Goal: Task Accomplishment & Management: Complete application form

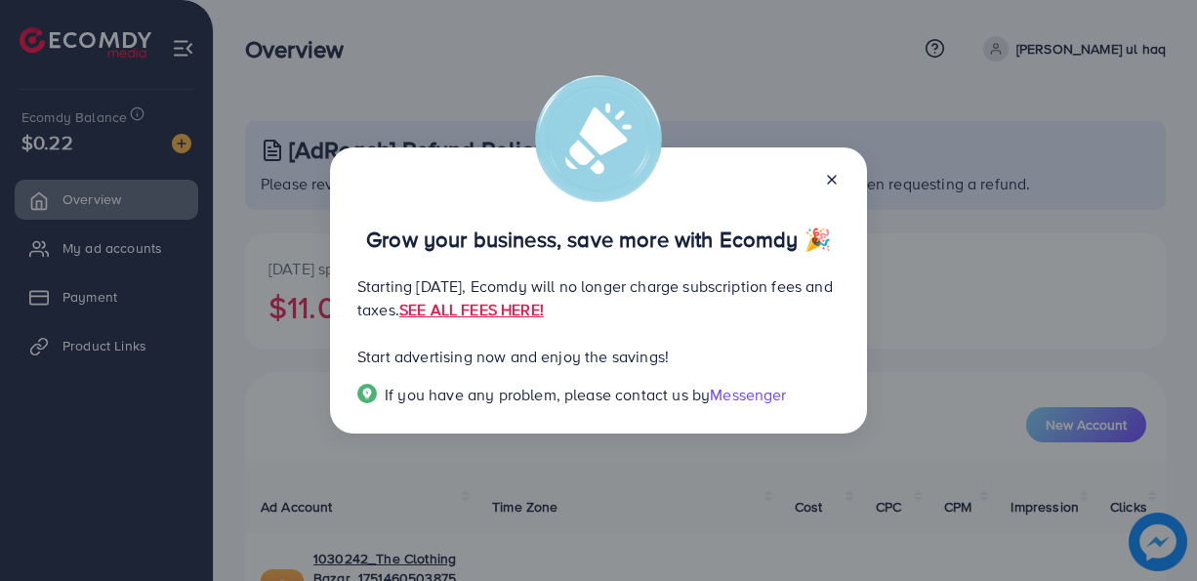
click at [830, 185] on icon at bounding box center [832, 180] width 16 height 16
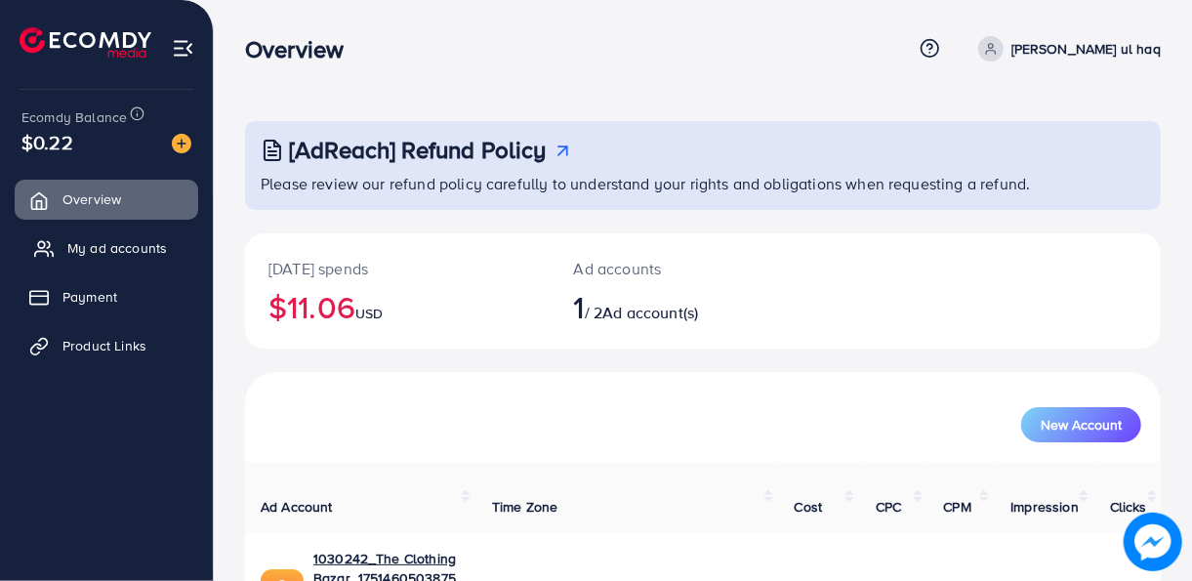
click at [126, 251] on span "My ad accounts" at bounding box center [117, 248] width 100 height 20
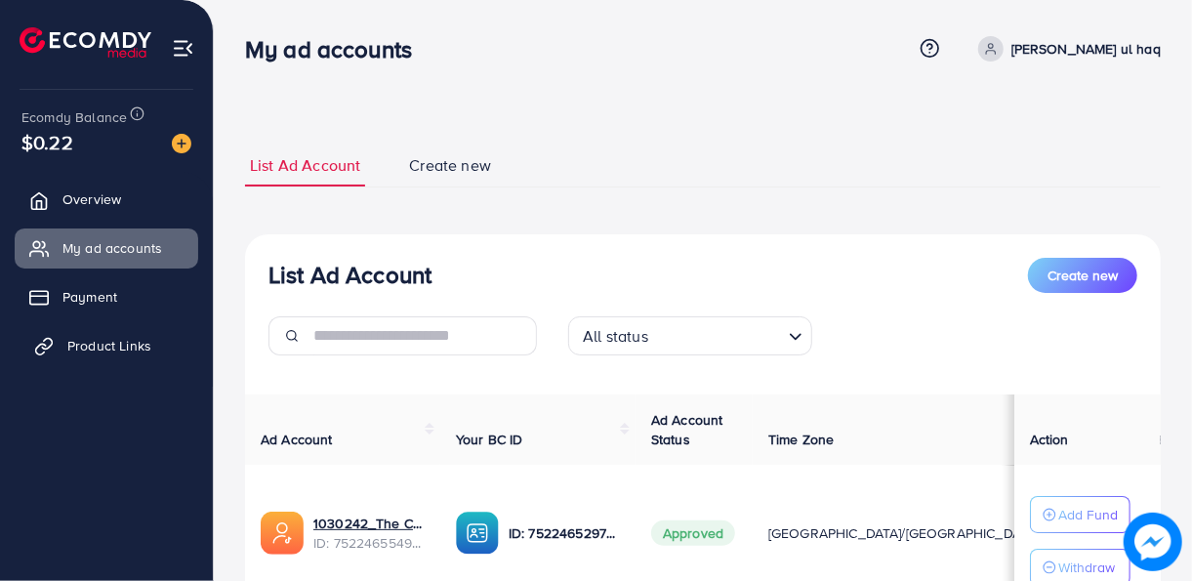
click at [101, 346] on span "Product Links" at bounding box center [109, 346] width 84 height 20
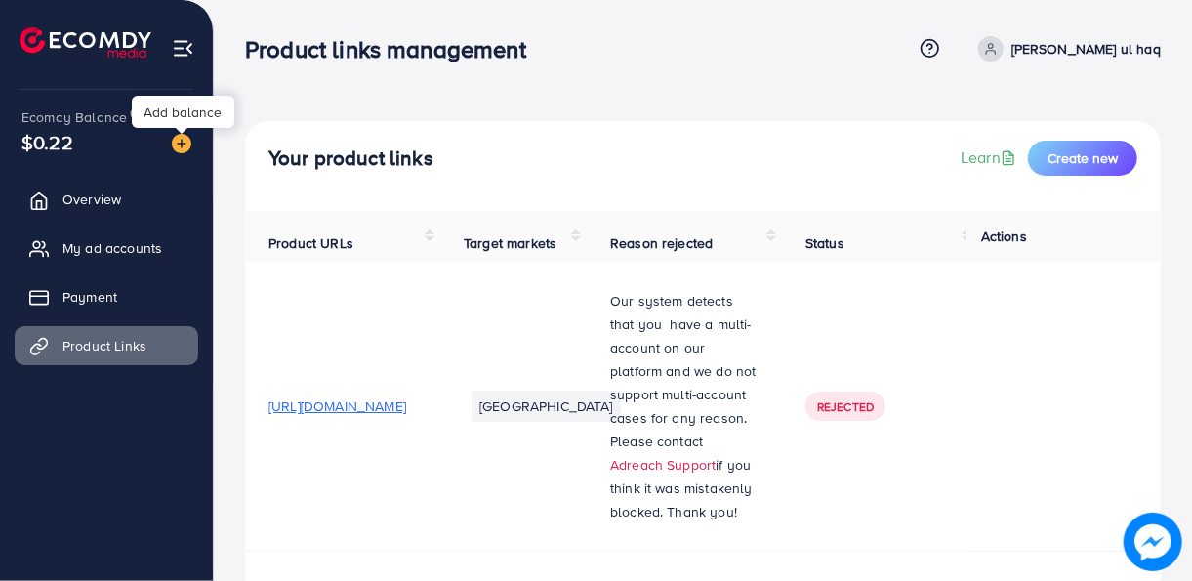
click at [183, 143] on img at bounding box center [182, 144] width 20 height 20
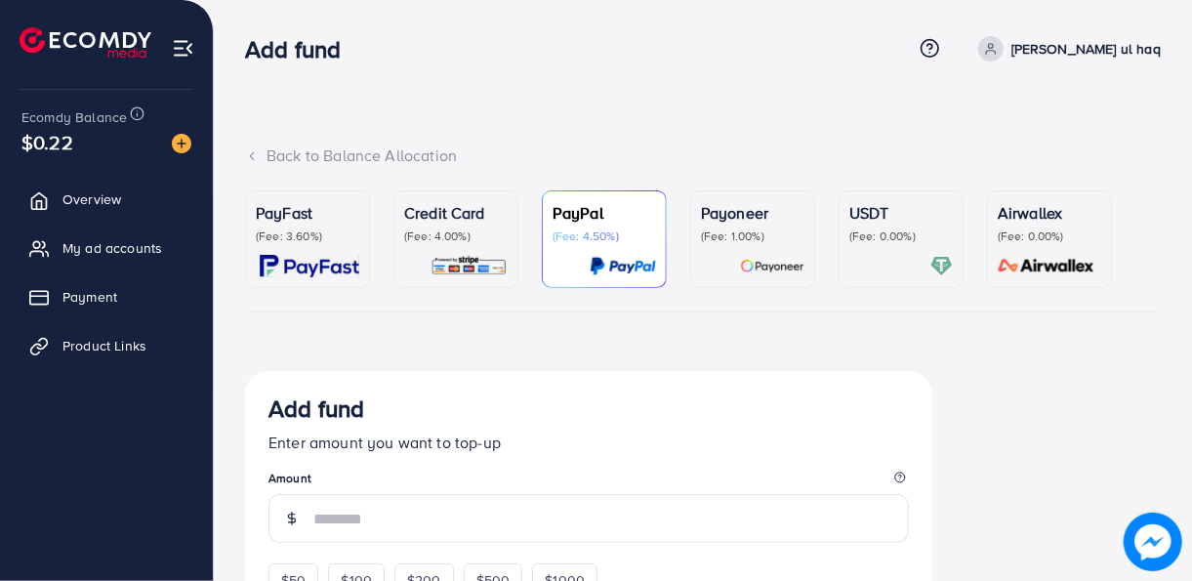
click at [901, 238] on p "(Fee: 0.00%)" at bounding box center [900, 236] width 103 height 16
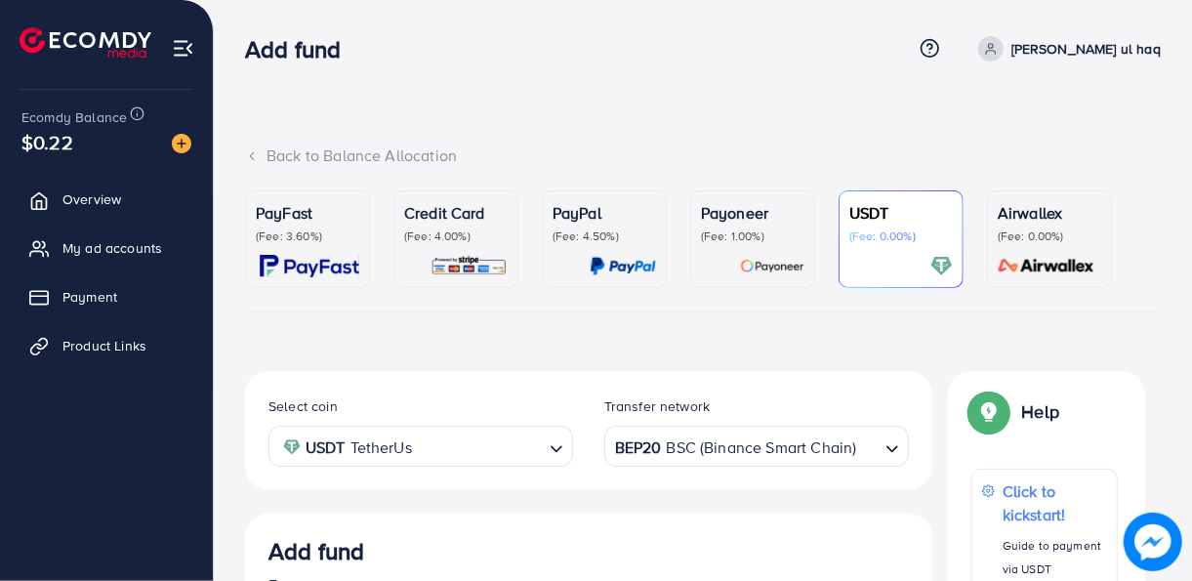
click at [719, 444] on div "BEP20 BSC (Binance Smart Chain)" at bounding box center [745, 444] width 268 height 34
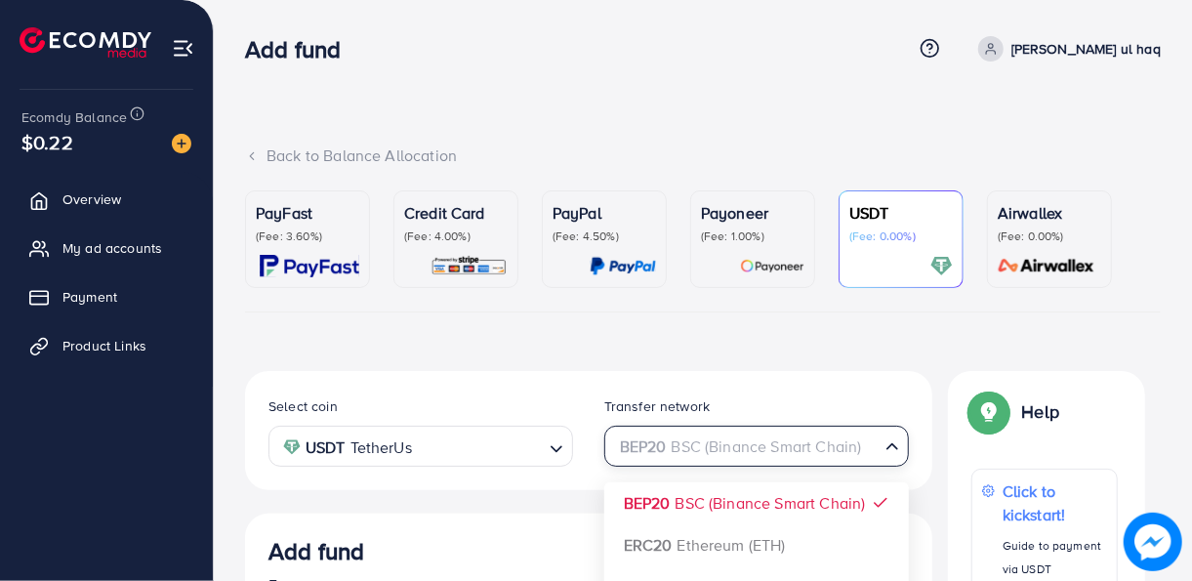
scroll to position [488, 0]
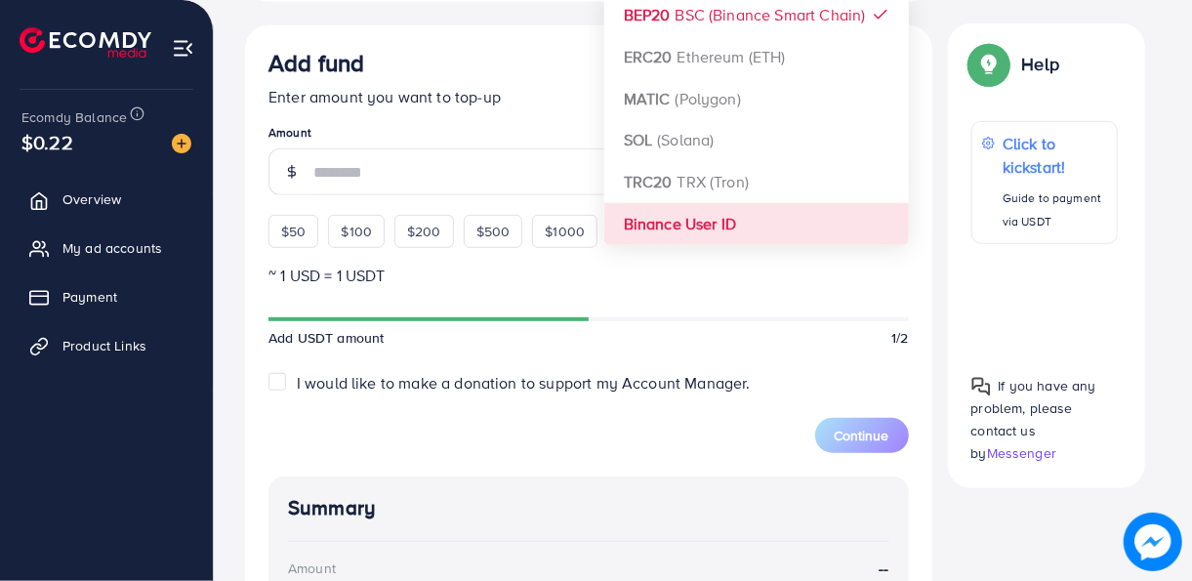
click at [703, 233] on div "Select coin USDT TetherUs Loading... Transfer network BEP20 BSC (Binance Smart …" at bounding box center [588, 366] width 687 height 967
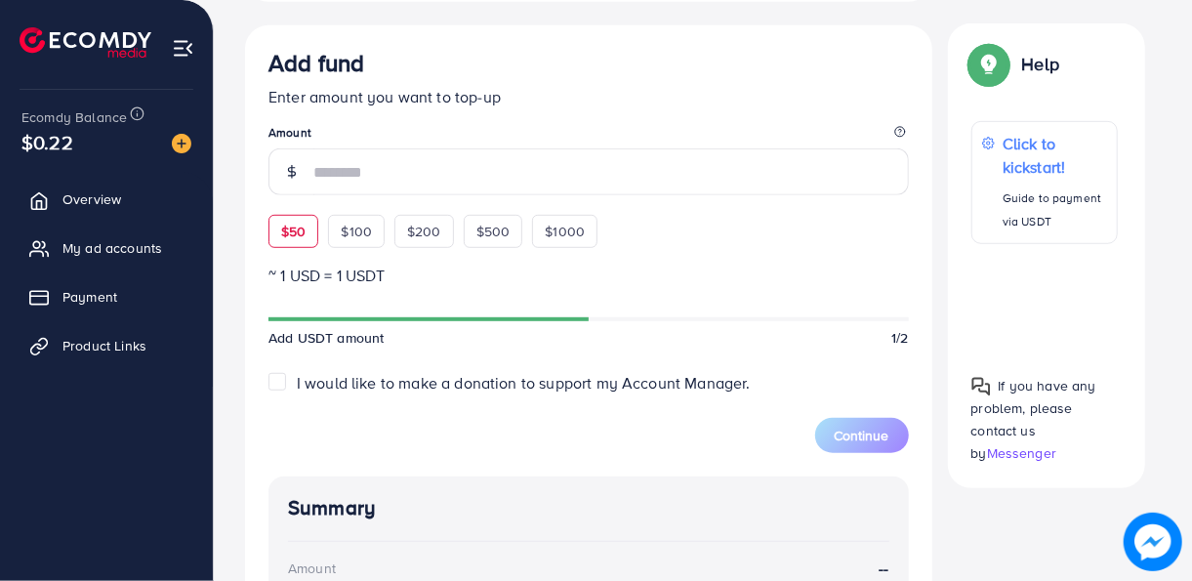
click at [302, 238] on span "$50" at bounding box center [293, 232] width 24 height 20
type input "**"
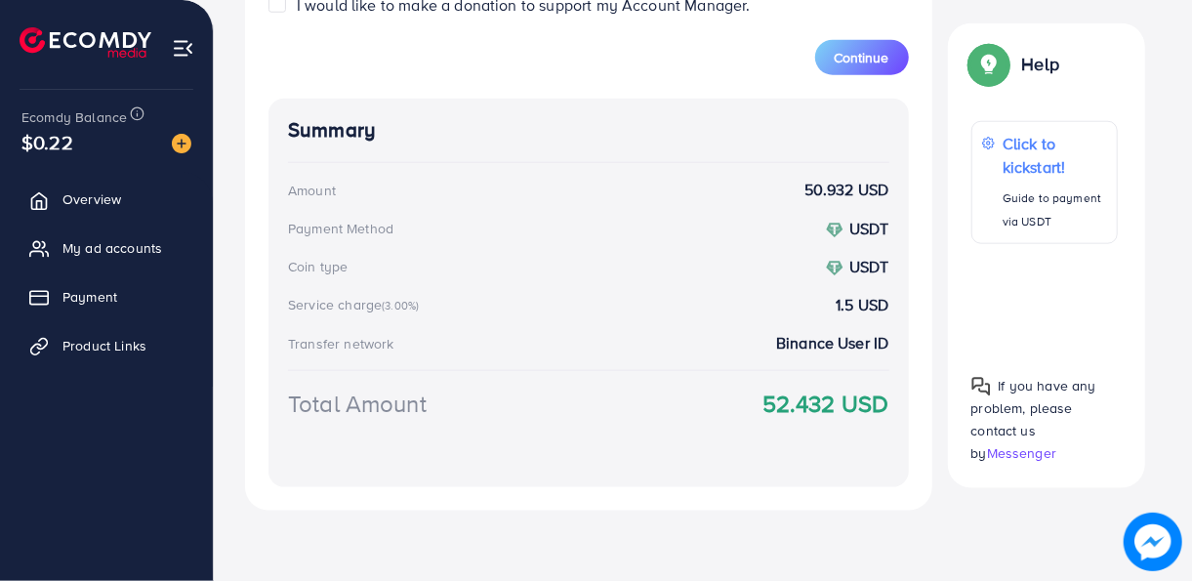
scroll to position [0, 0]
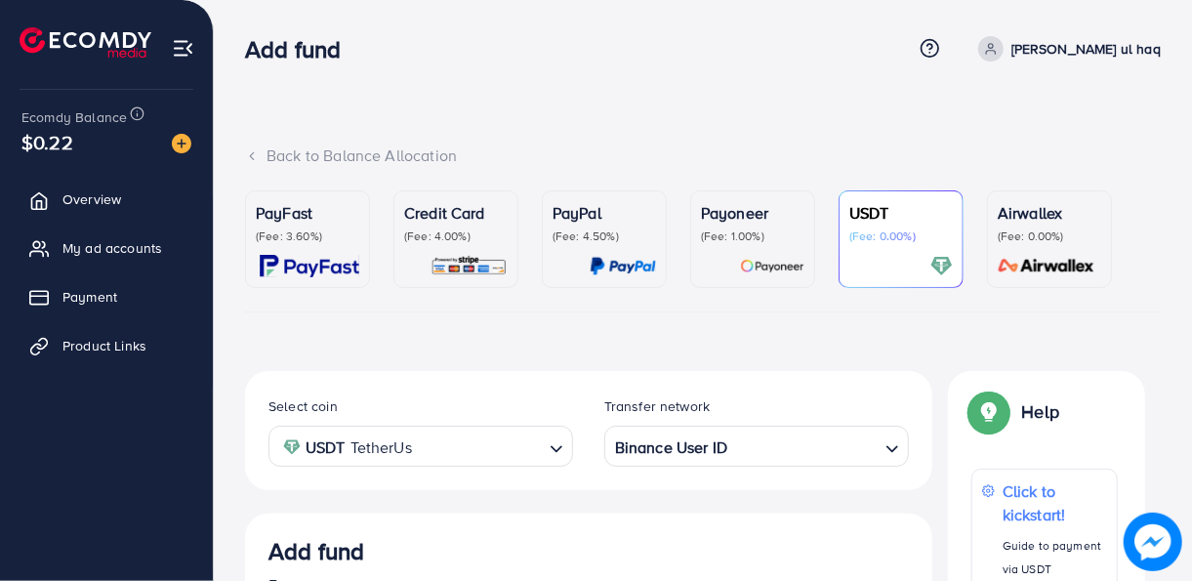
click at [534, 456] on input "Search for option" at bounding box center [480, 446] width 124 height 30
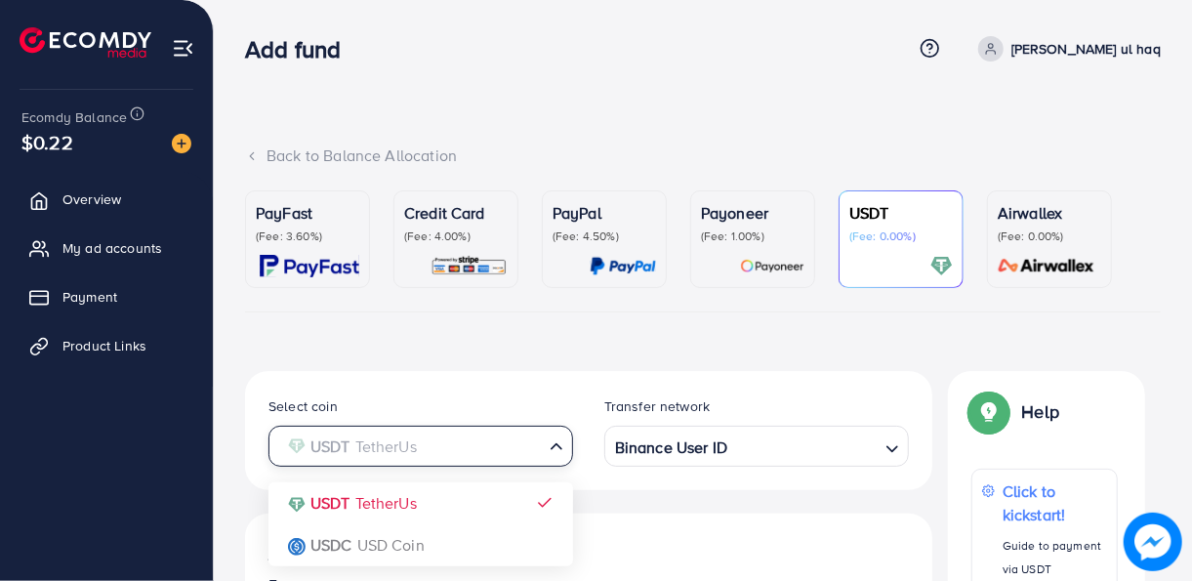
scroll to position [488, 0]
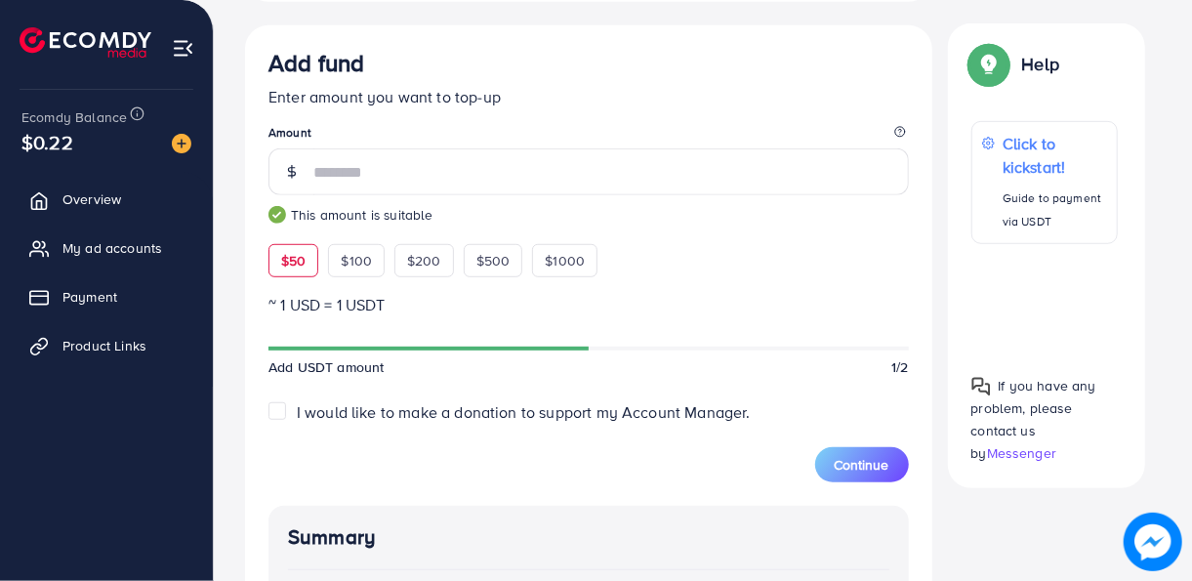
click at [648, 21] on div "Select coin USDT TetherUs Loading... USDT TetherUs USDC USD Coin Transfer netwo…" at bounding box center [588, 400] width 687 height 1035
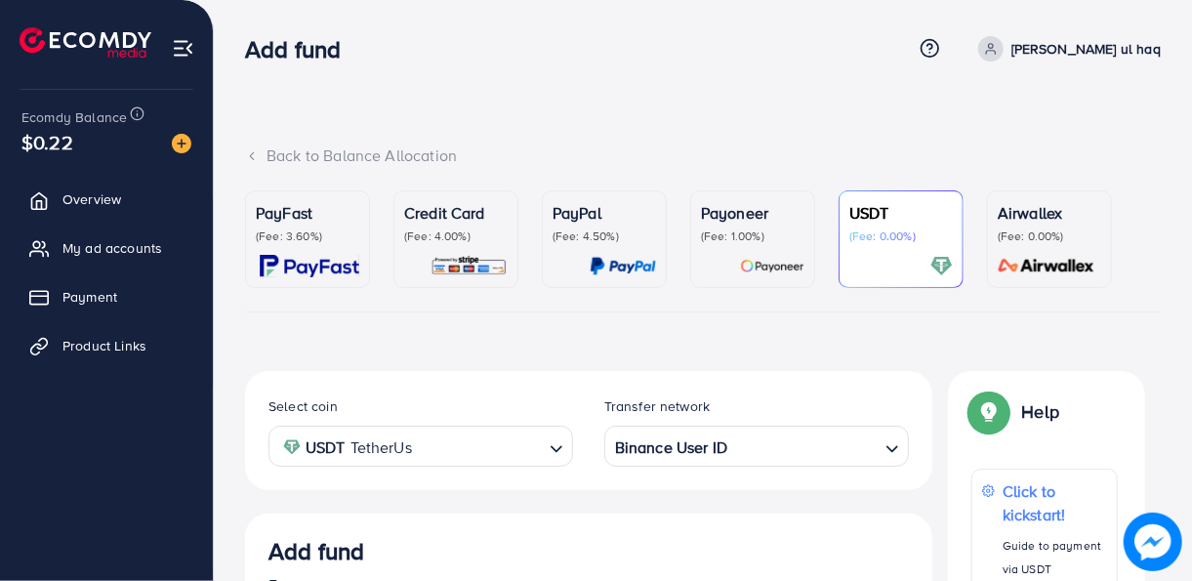
click at [787, 445] on input "Search for option" at bounding box center [805, 446] width 142 height 30
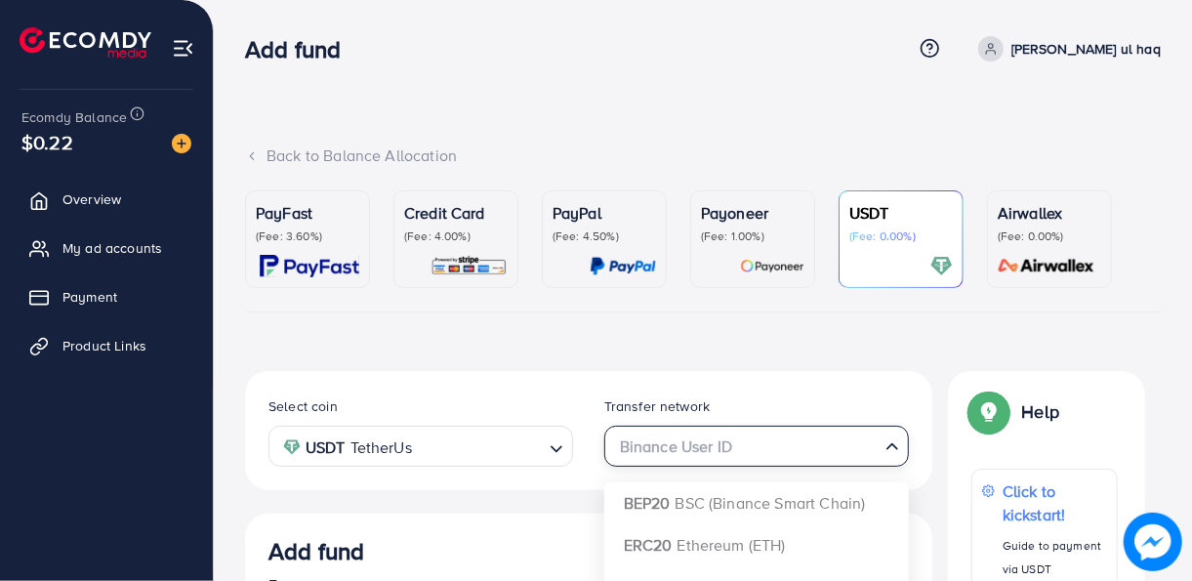
scroll to position [488, 0]
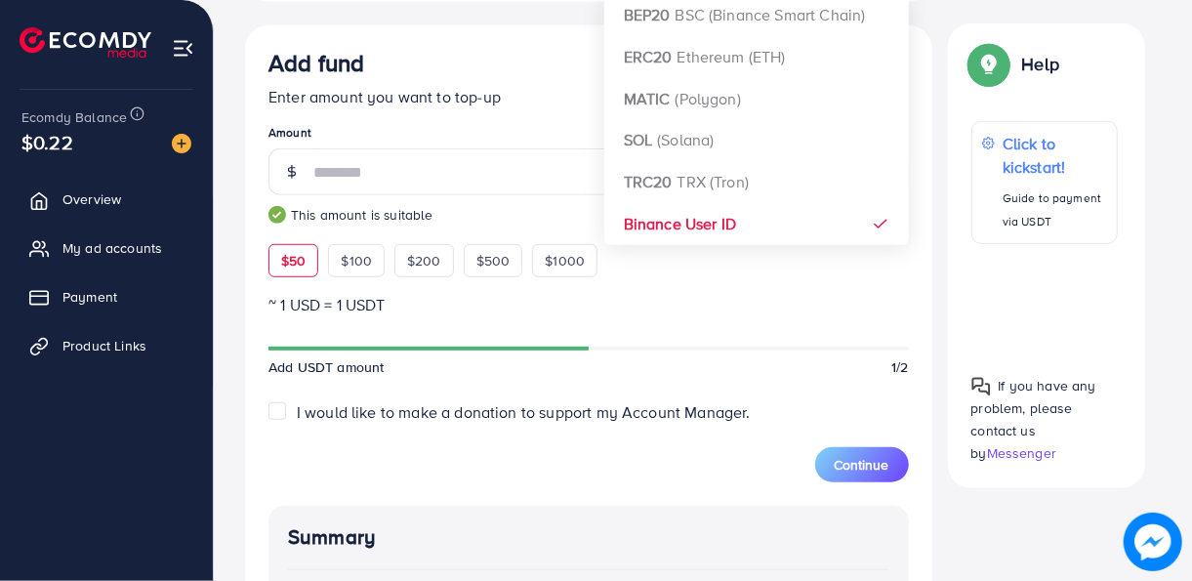
click at [761, 288] on form "Add fund Enter amount you want to top-up Amount ** This amount is suitable $50 …" at bounding box center [588, 265] width 640 height 433
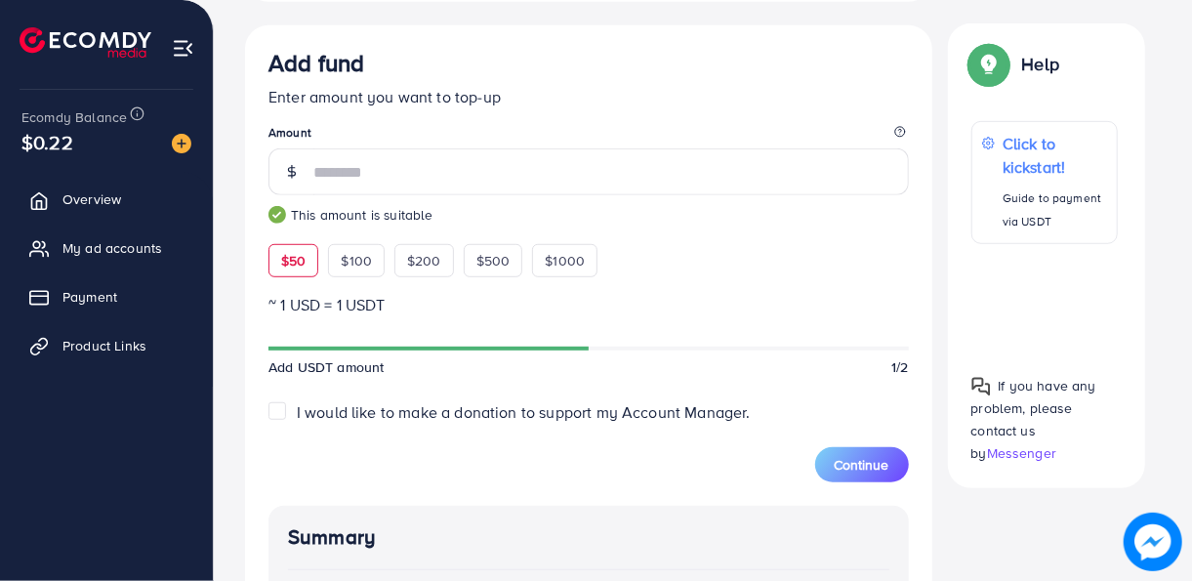
scroll to position [896, 0]
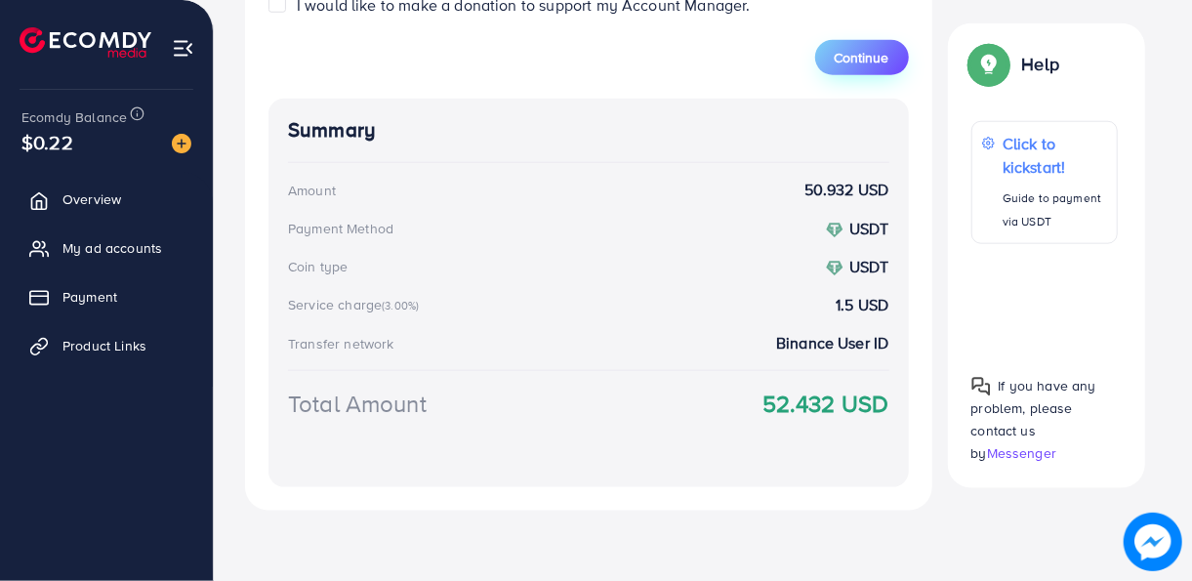
click at [858, 59] on span "Continue" at bounding box center [861, 58] width 55 height 20
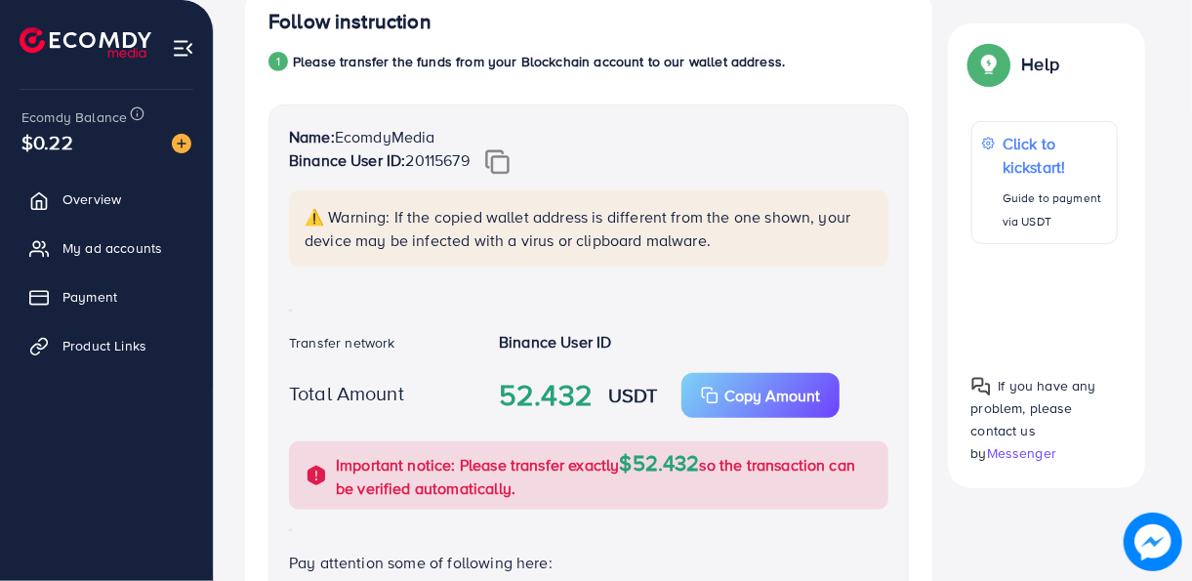
scroll to position [873, 0]
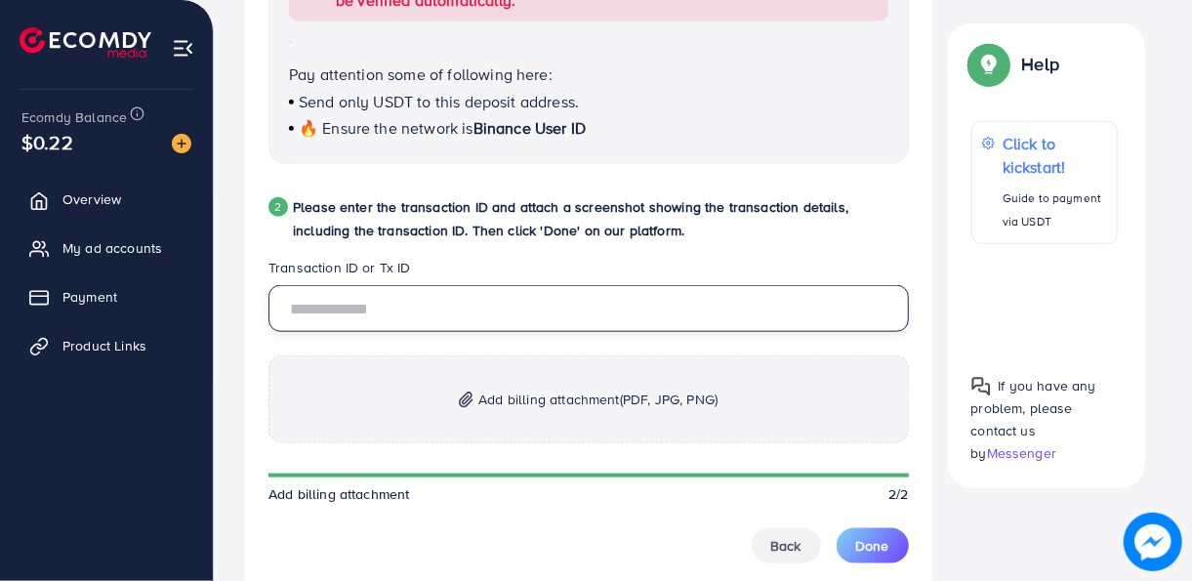
paste input "**********"
type input "**********"
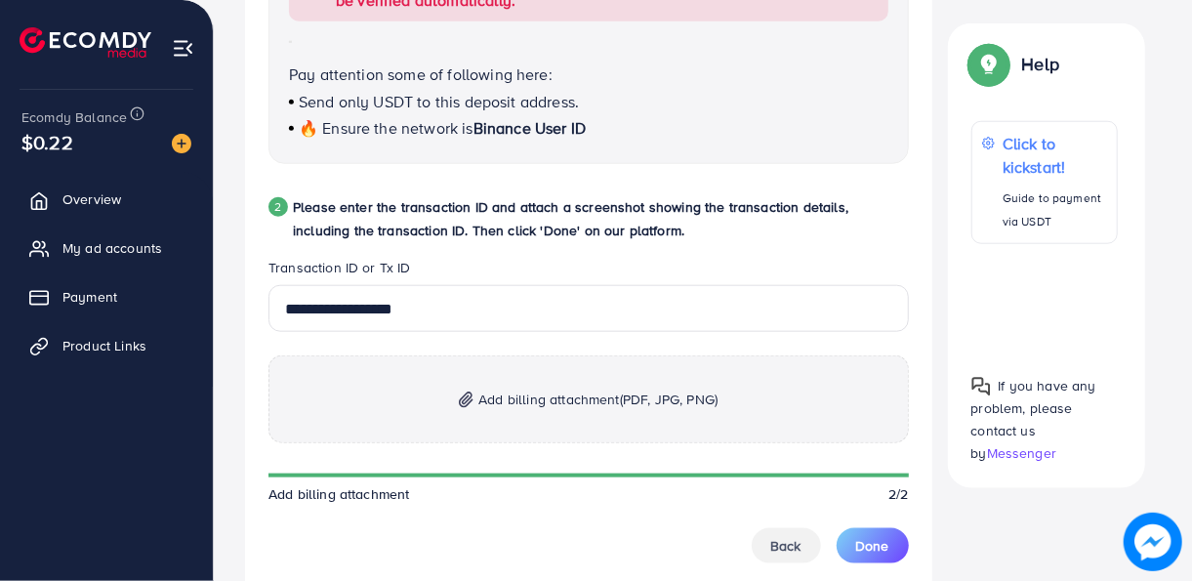
click at [548, 396] on span "Add billing attachment (PDF, JPG, PNG)" at bounding box center [597, 398] width 239 height 23
click at [601, 392] on span "Add billing attachment (PDF, JPG, PNG)" at bounding box center [597, 398] width 239 height 23
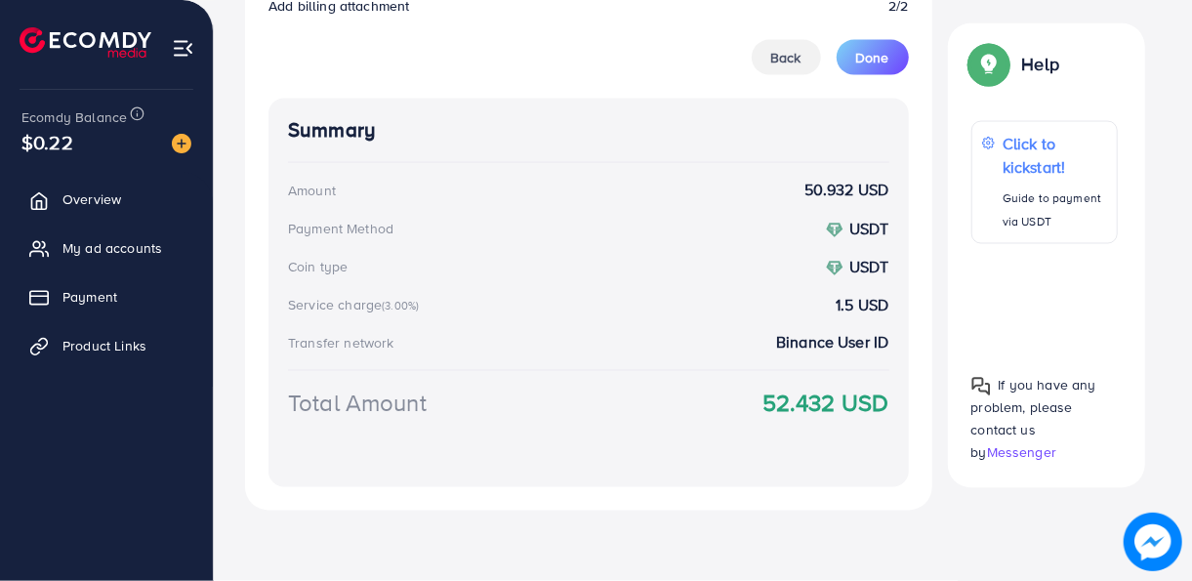
scroll to position [986, 0]
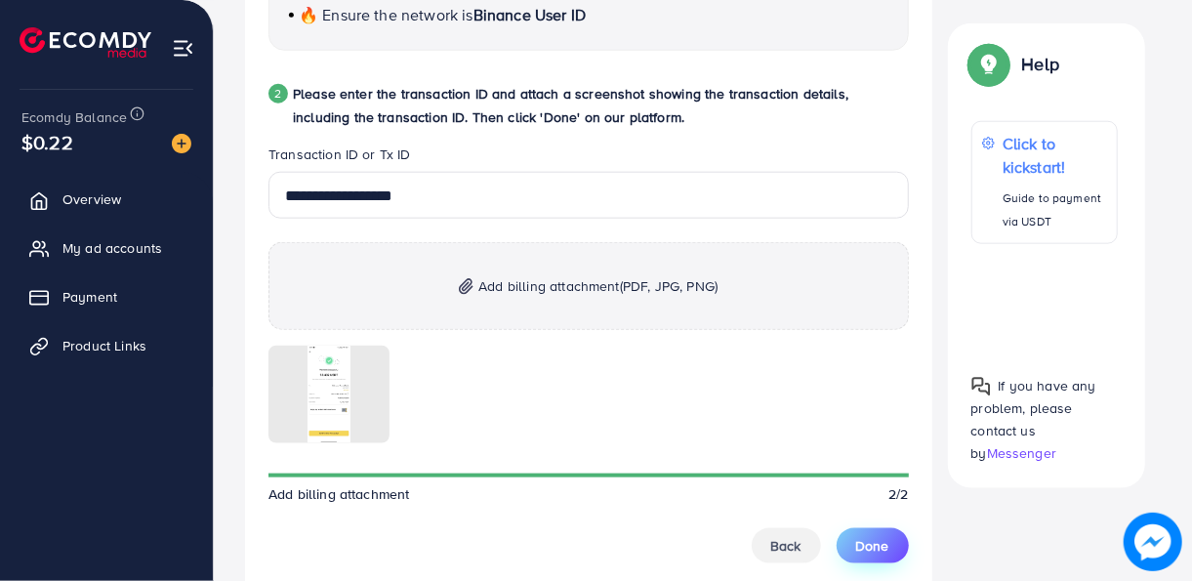
click at [872, 546] on span "Done" at bounding box center [872, 546] width 33 height 20
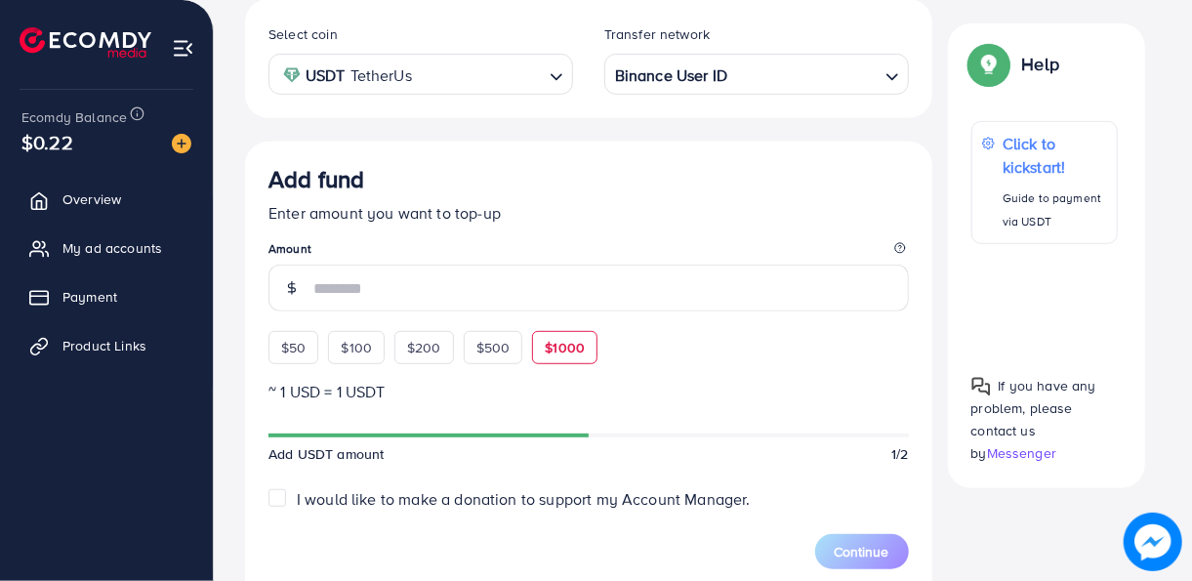
scroll to position [0, 0]
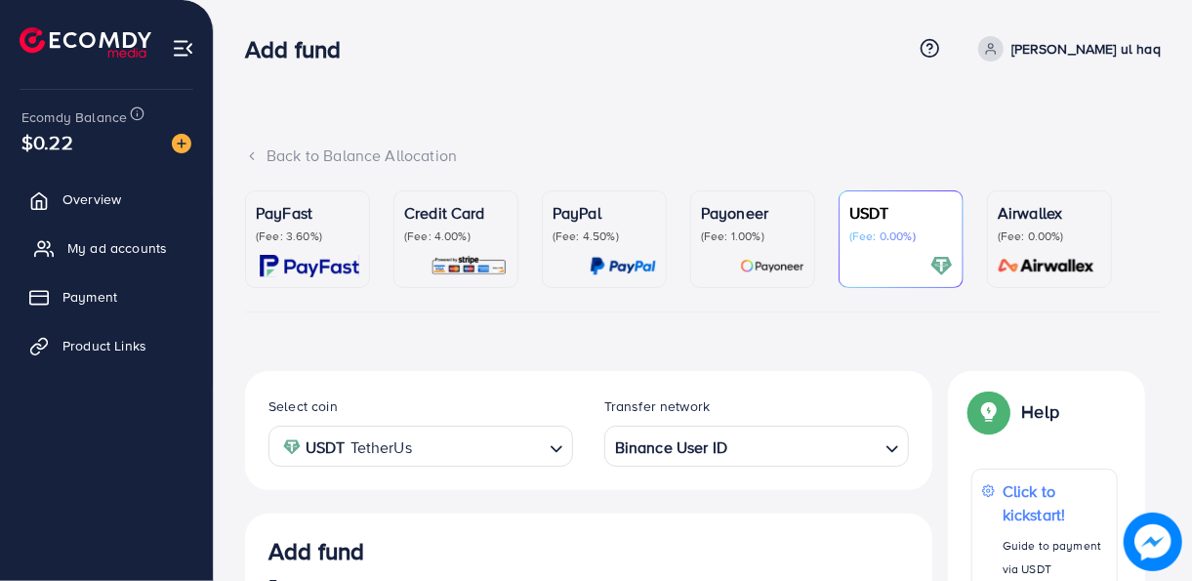
click at [94, 244] on span "My ad accounts" at bounding box center [117, 248] width 100 height 20
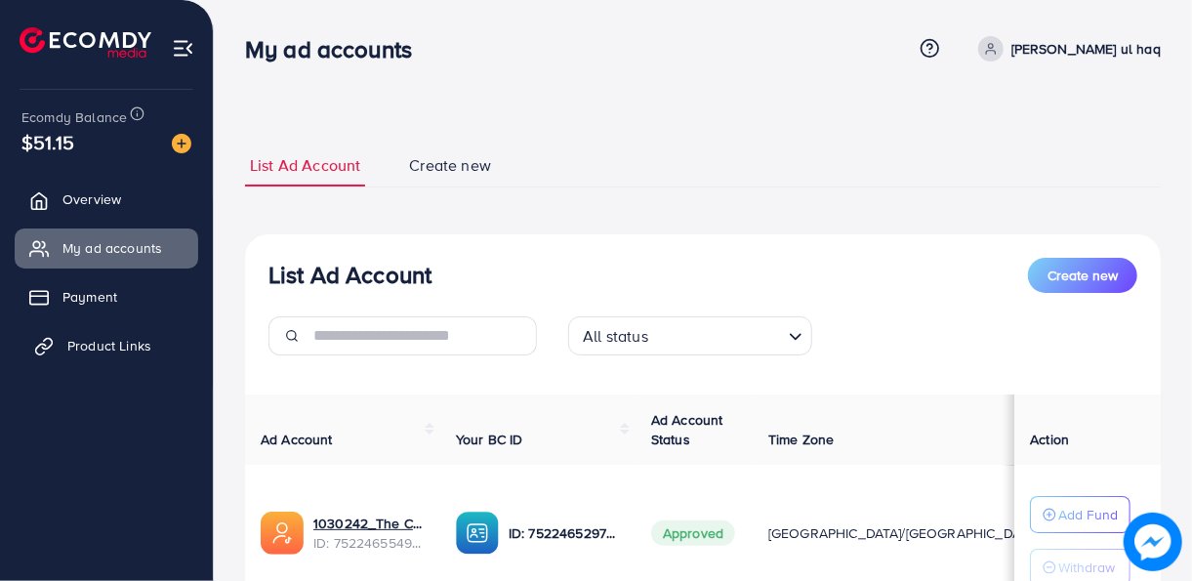
click at [114, 346] on span "Product Links" at bounding box center [109, 346] width 84 height 20
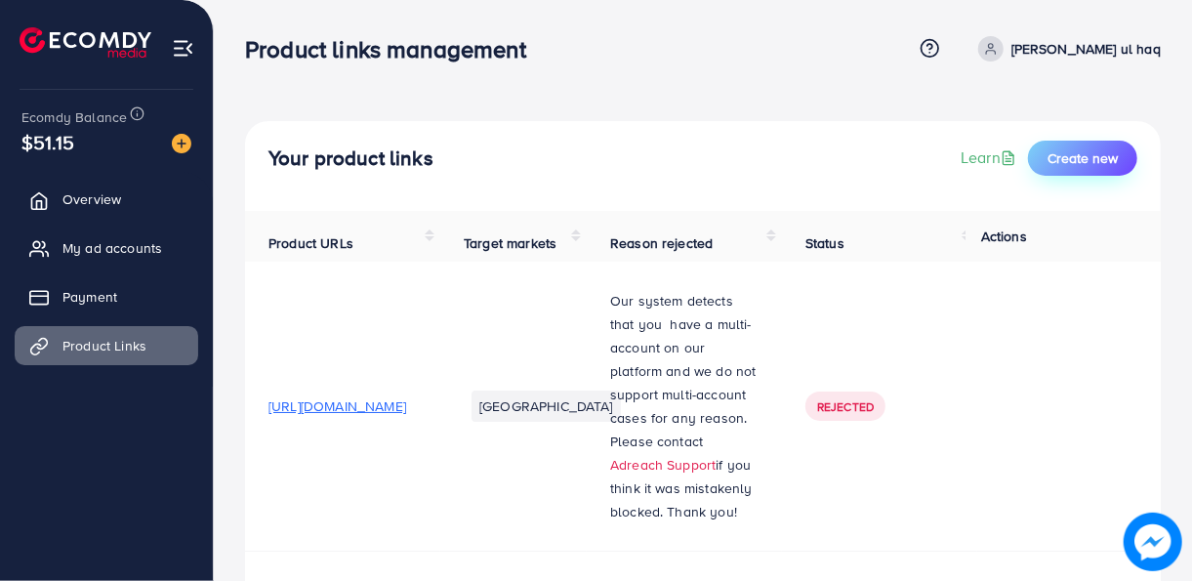
click at [1084, 162] on span "Create new" at bounding box center [1082, 158] width 70 height 20
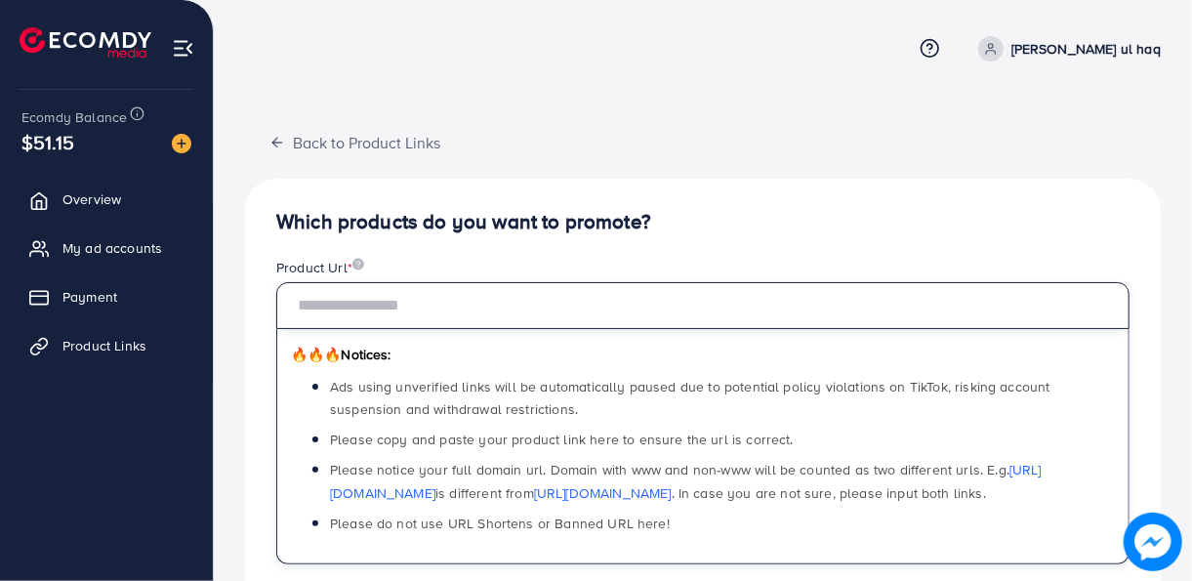
paste input "**********"
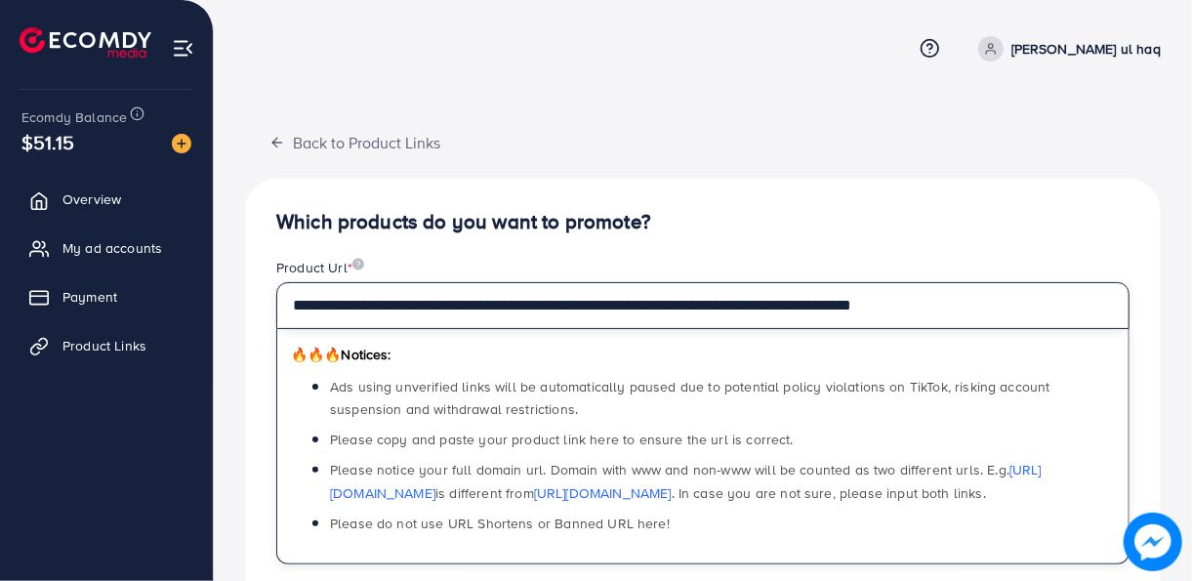
scroll to position [488, 0]
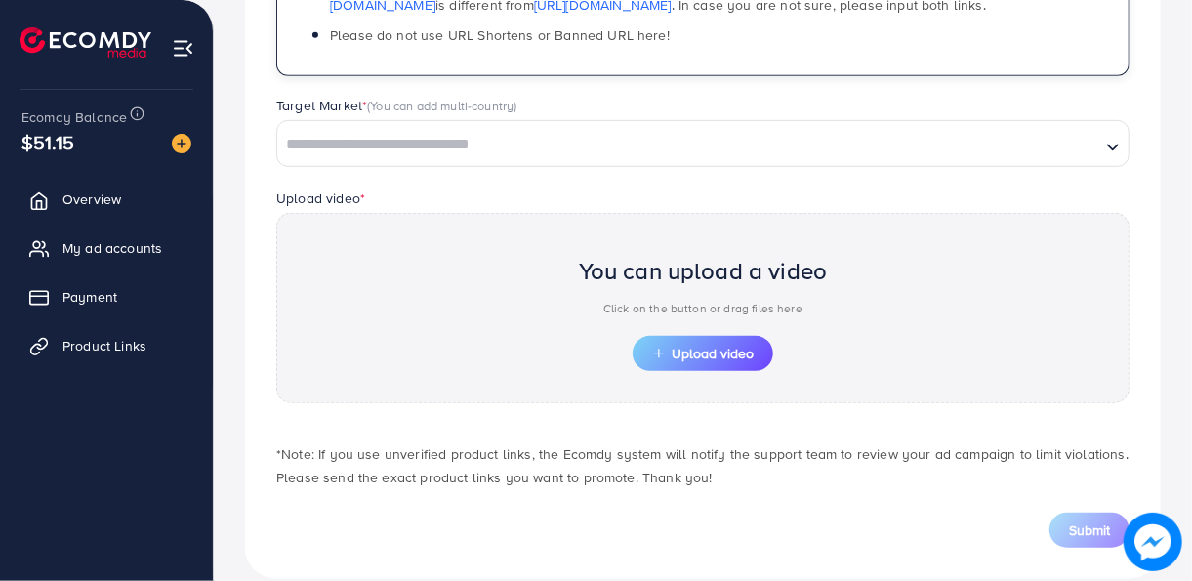
type input "**********"
click at [448, 146] on input "Search for option" at bounding box center [688, 145] width 819 height 30
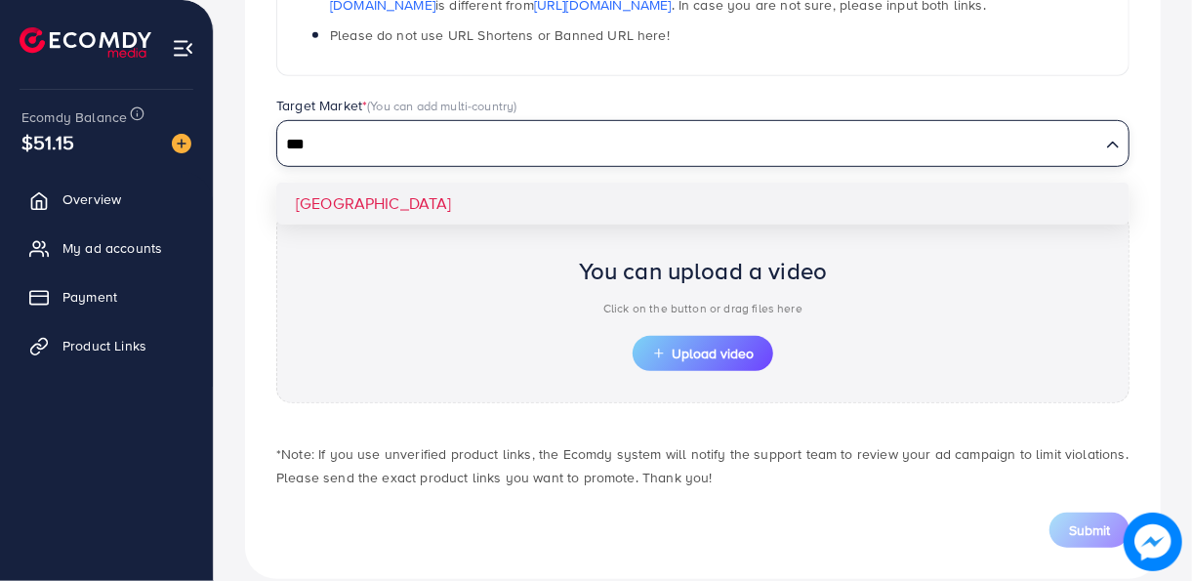
type input "***"
click at [413, 187] on div "**********" at bounding box center [702, 135] width 915 height 888
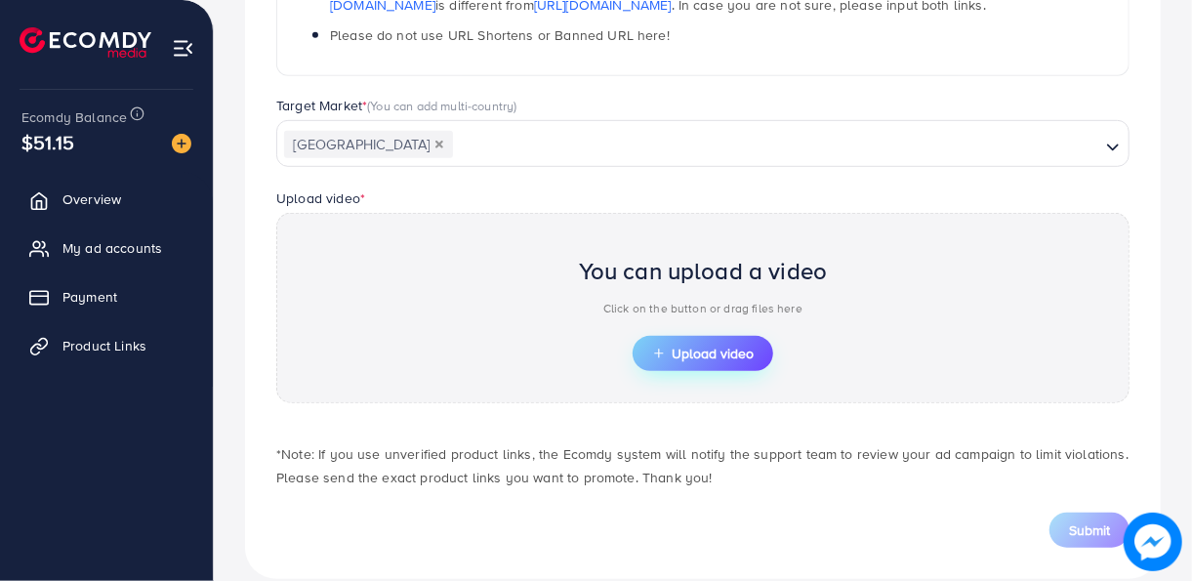
click at [695, 350] on span "Upload video" at bounding box center [703, 353] width 102 height 14
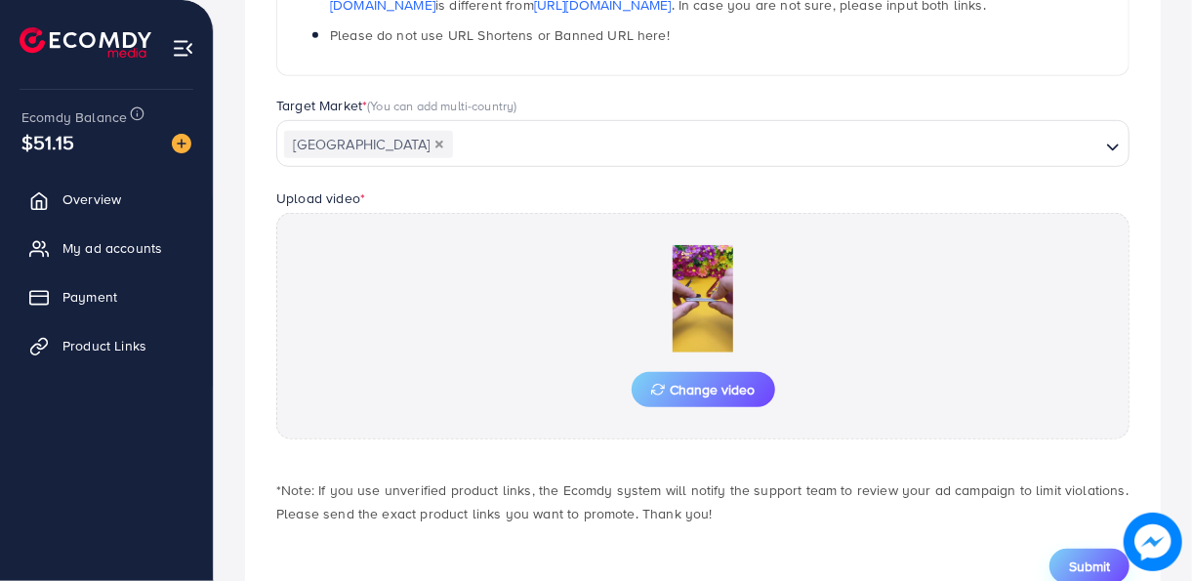
click at [1090, 556] on span "Submit" at bounding box center [1089, 566] width 41 height 20
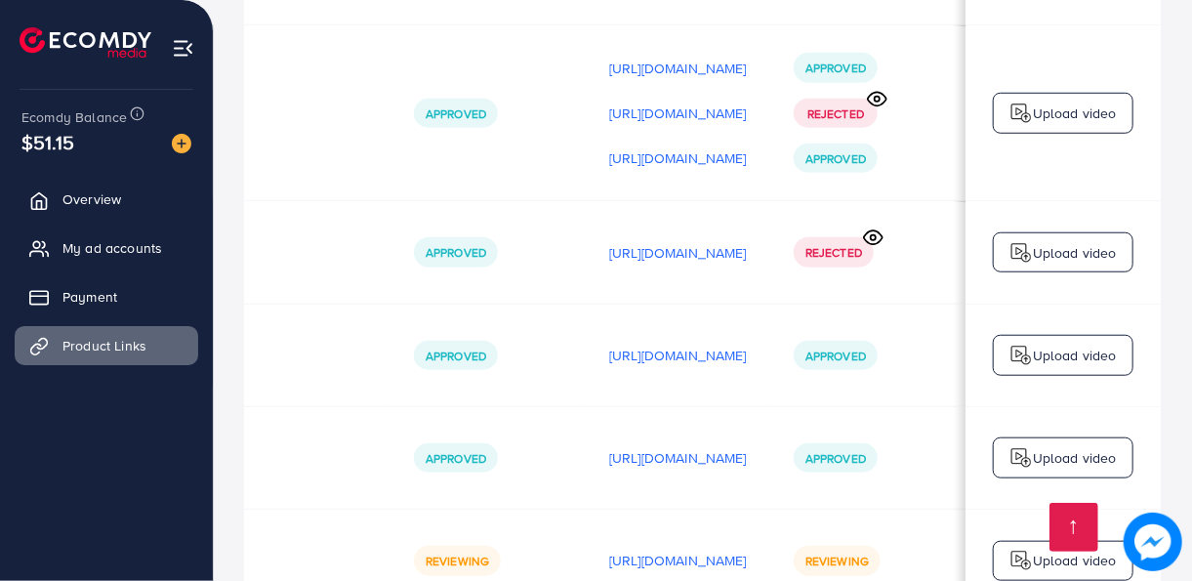
scroll to position [1064, 0]
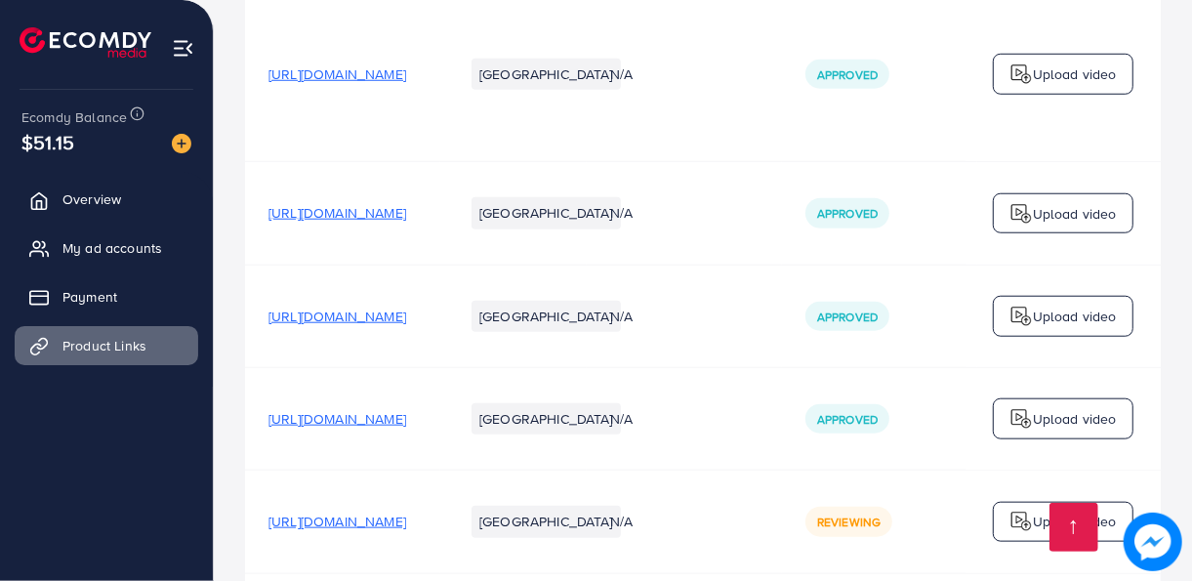
scroll to position [1064, 0]
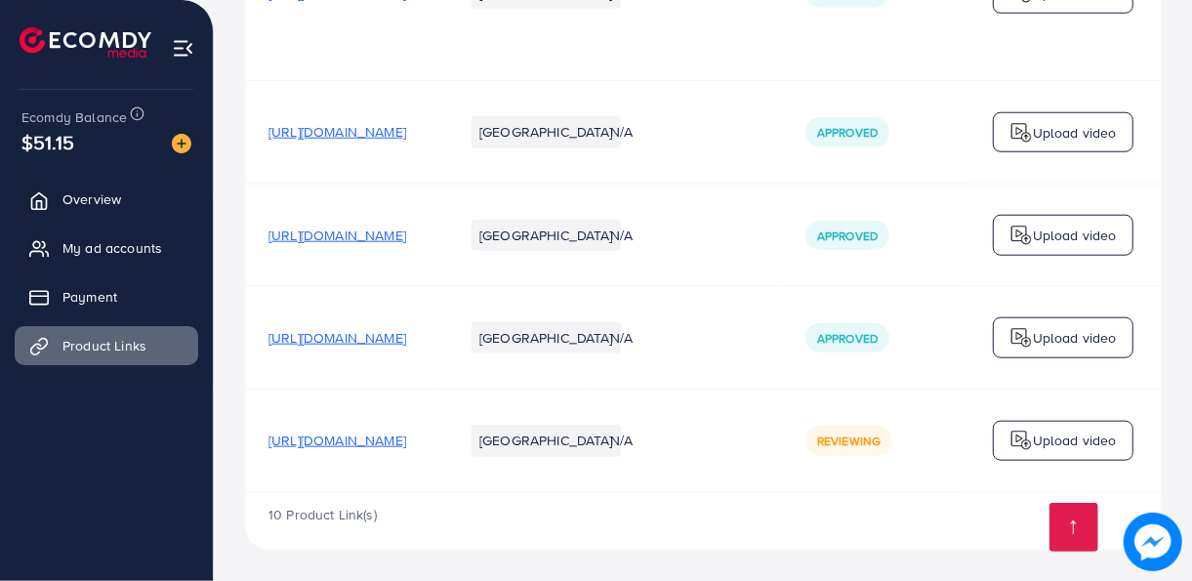
click at [838, 494] on div "10 Product Link(s)" at bounding box center [702, 521] width 915 height 57
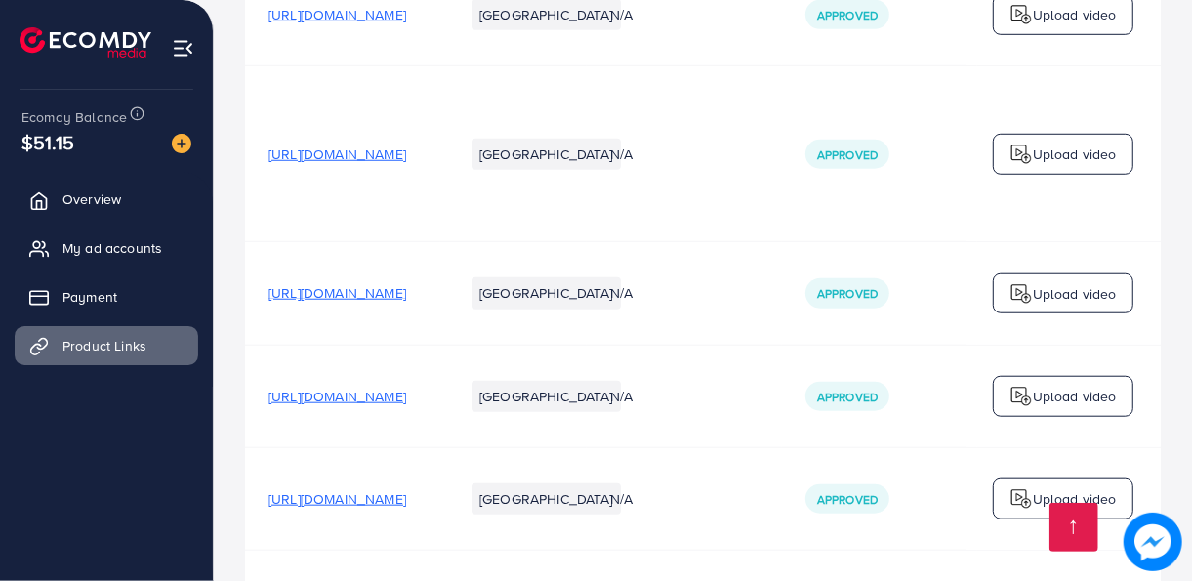
scroll to position [1064, 0]
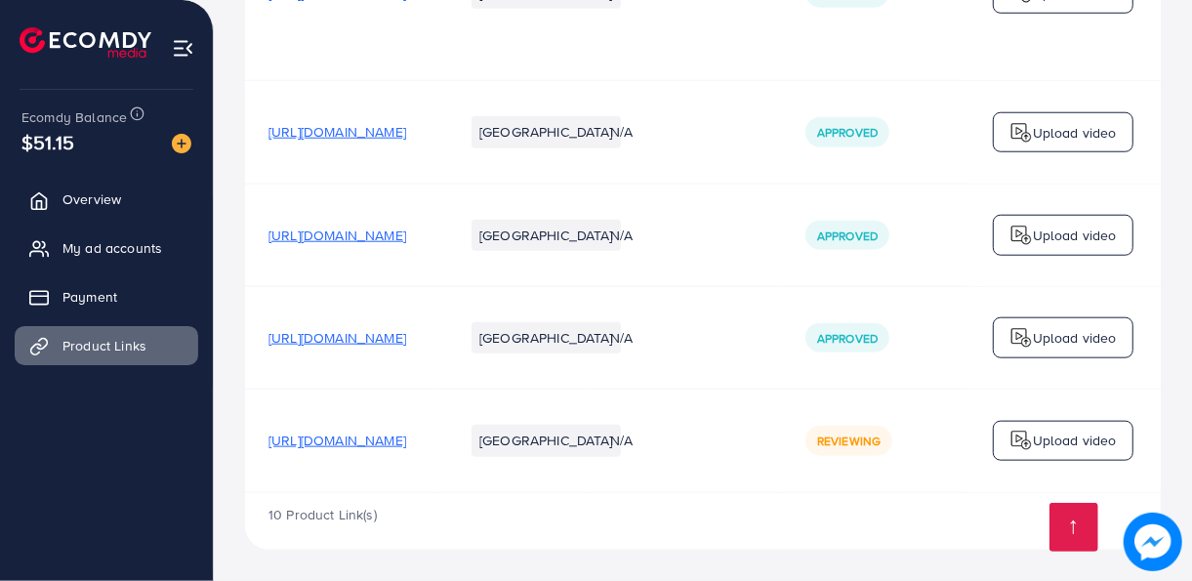
click at [782, 487] on td "N/A" at bounding box center [684, 440] width 195 height 102
click at [782, 486] on td "N/A" at bounding box center [684, 440] width 195 height 102
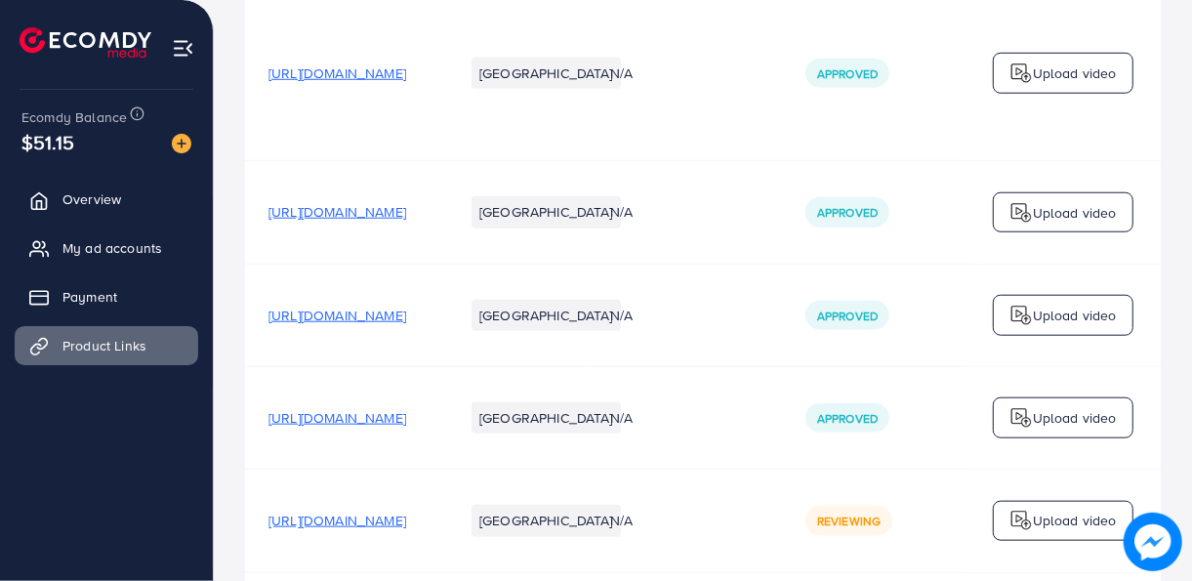
scroll to position [1064, 0]
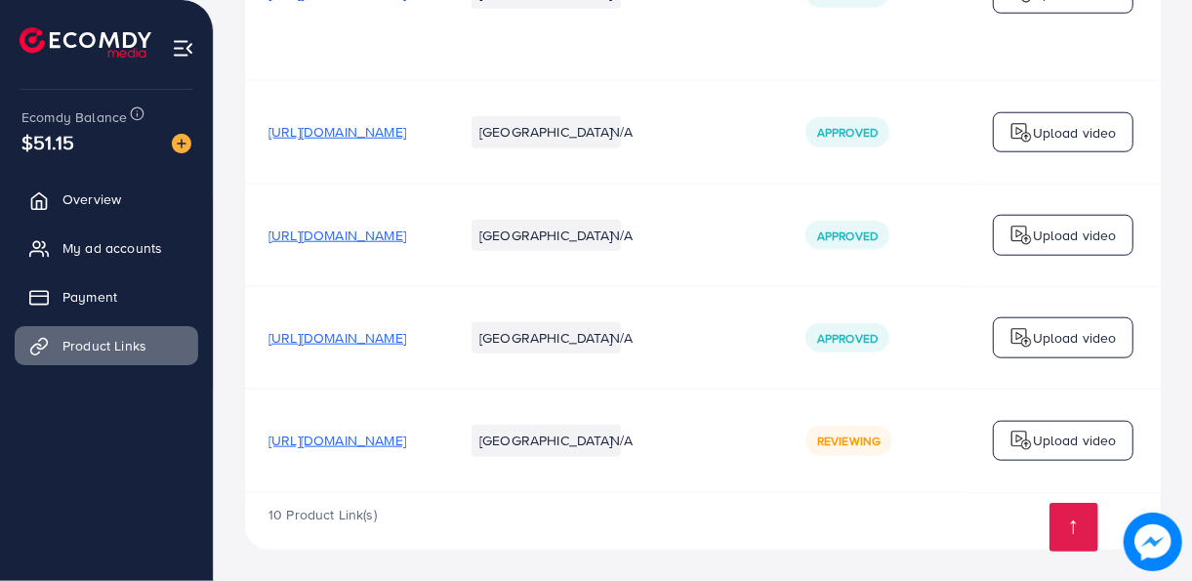
scroll to position [0, 630]
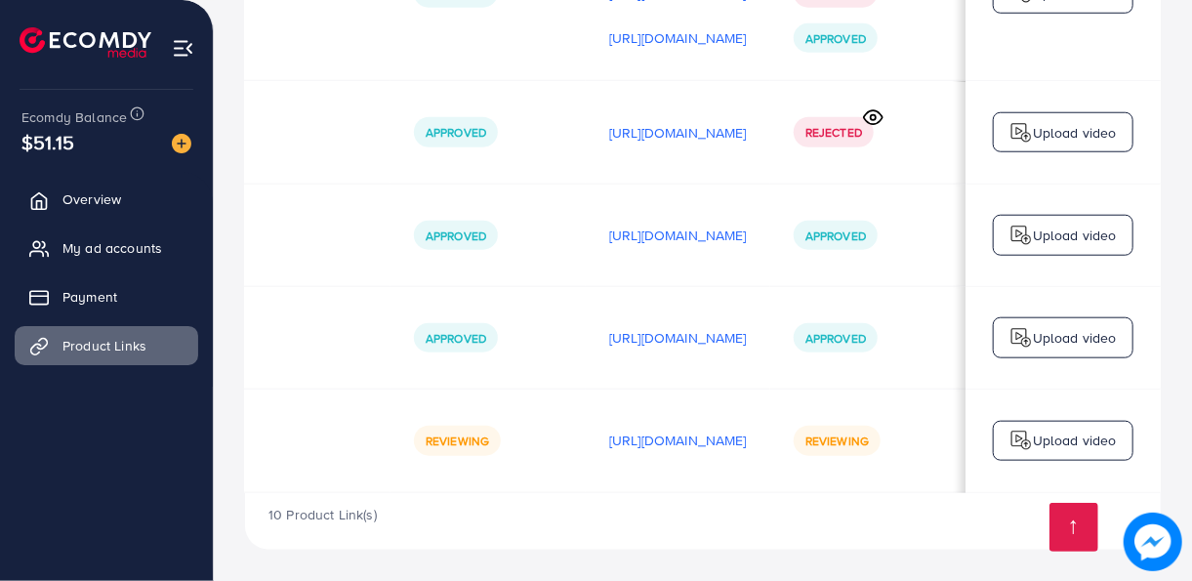
click at [580, 493] on div "10 Product Link(s)" at bounding box center [702, 521] width 915 height 57
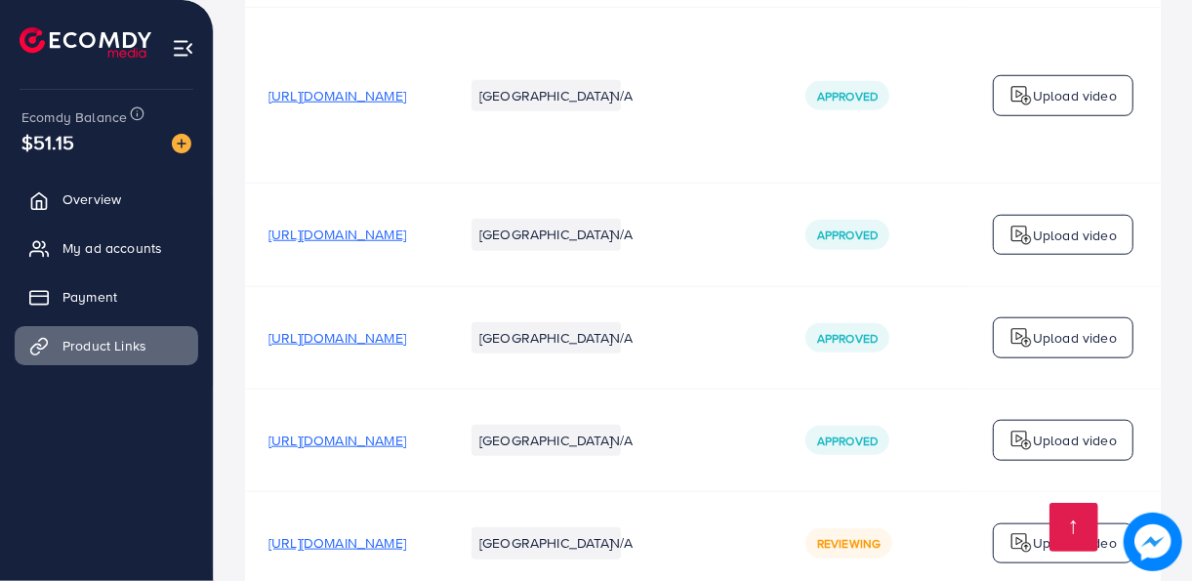
scroll to position [1064, 0]
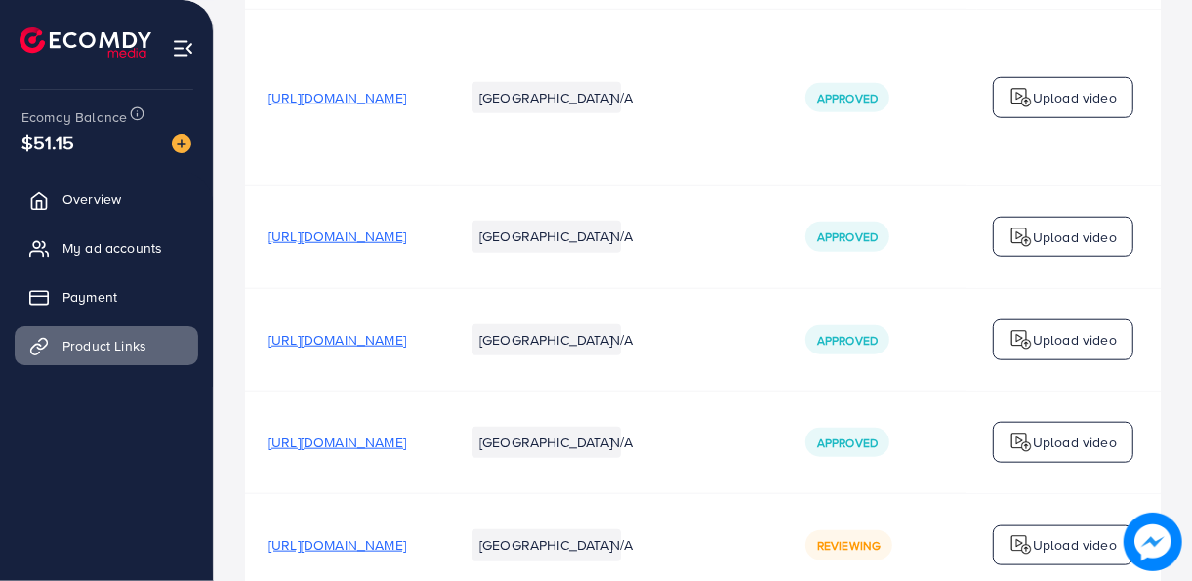
scroll to position [1064, 0]
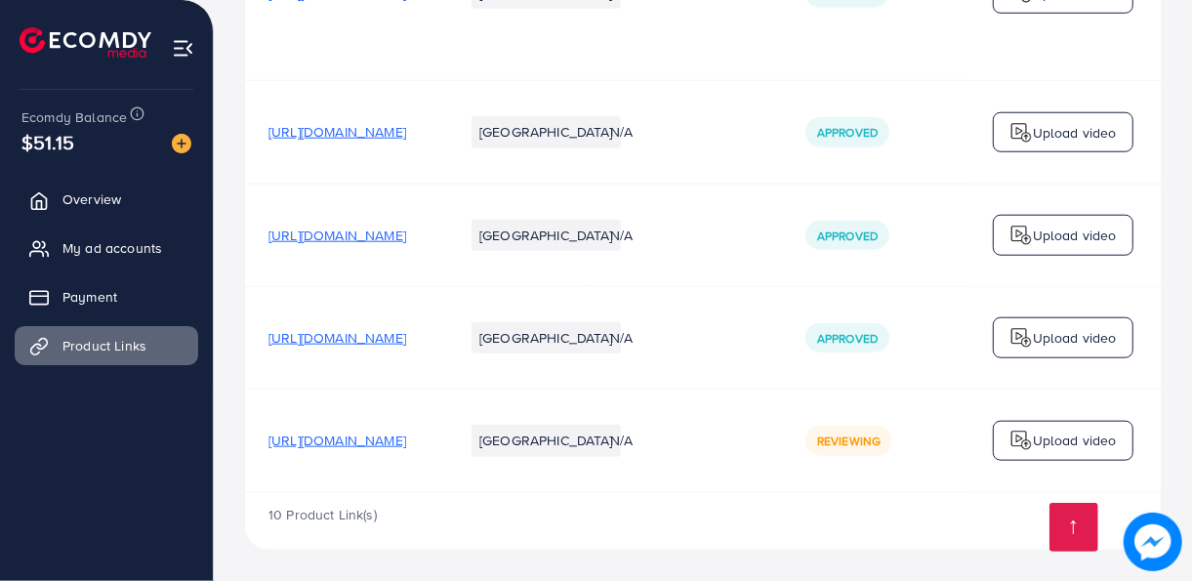
click at [850, 493] on div "10 Product Link(s)" at bounding box center [702, 521] width 915 height 57
click at [782, 487] on td "N/A" at bounding box center [684, 440] width 195 height 102
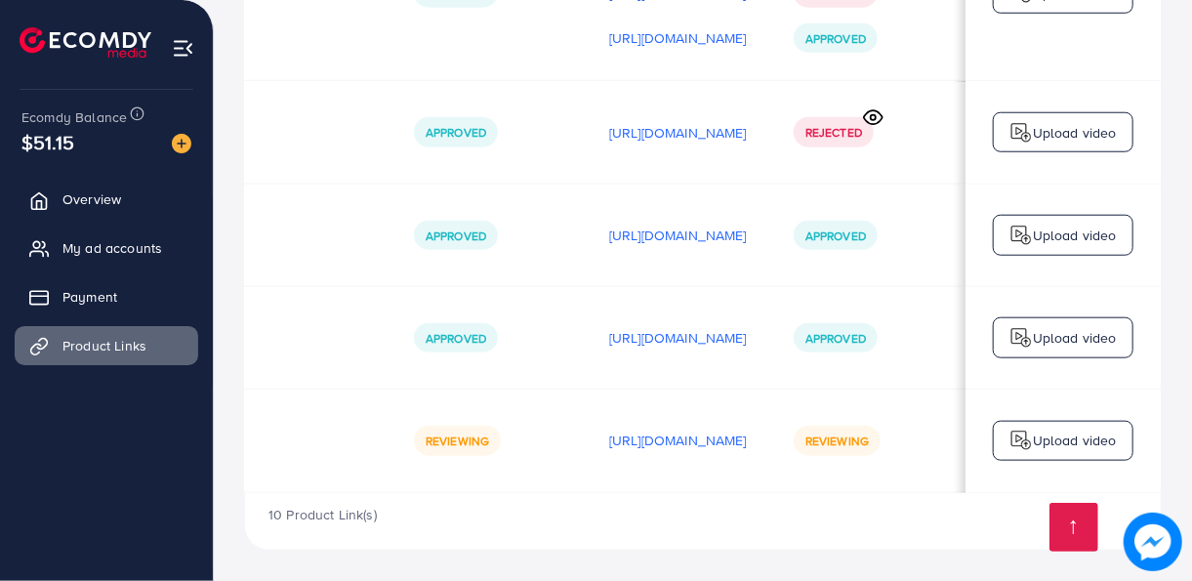
scroll to position [0, 613]
click at [1057, 439] on p "Upload video" at bounding box center [1075, 439] width 84 height 23
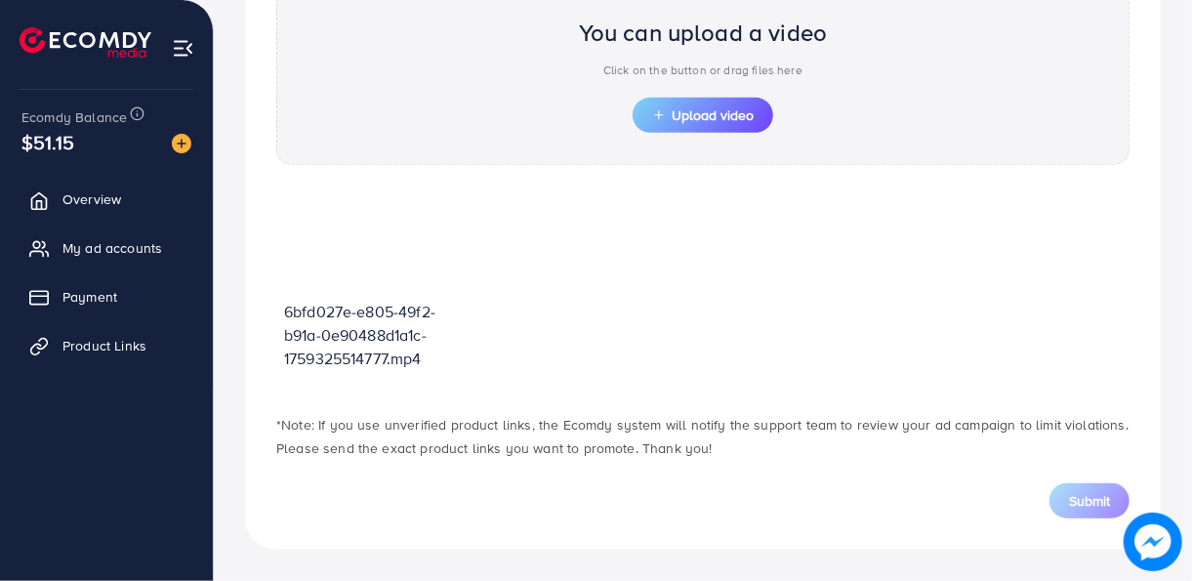
scroll to position [699, 0]
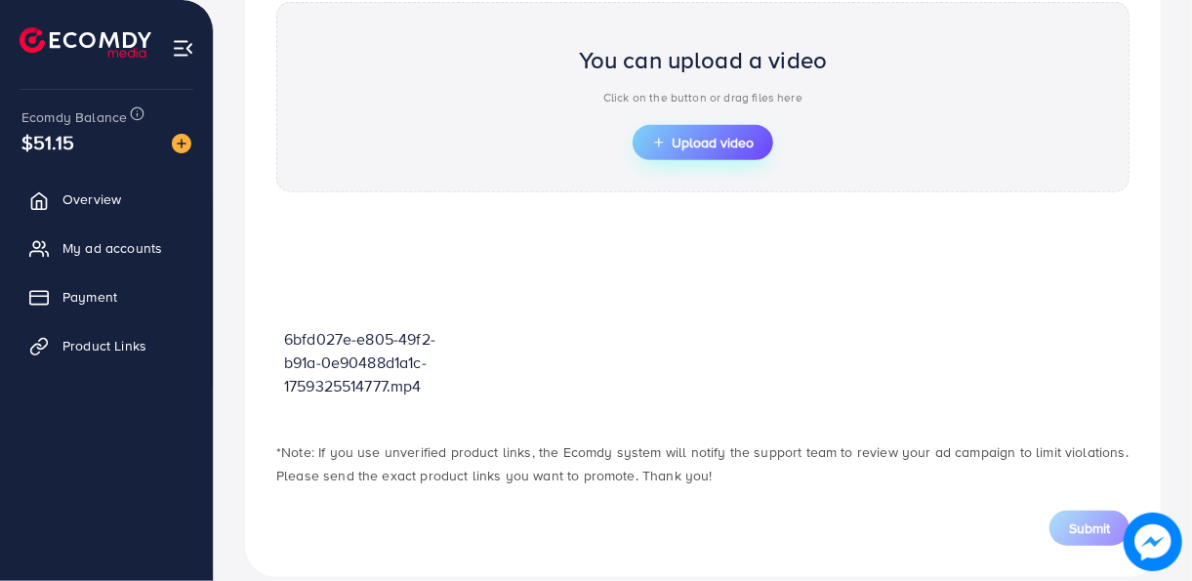
click at [688, 141] on span "Upload video" at bounding box center [703, 143] width 102 height 14
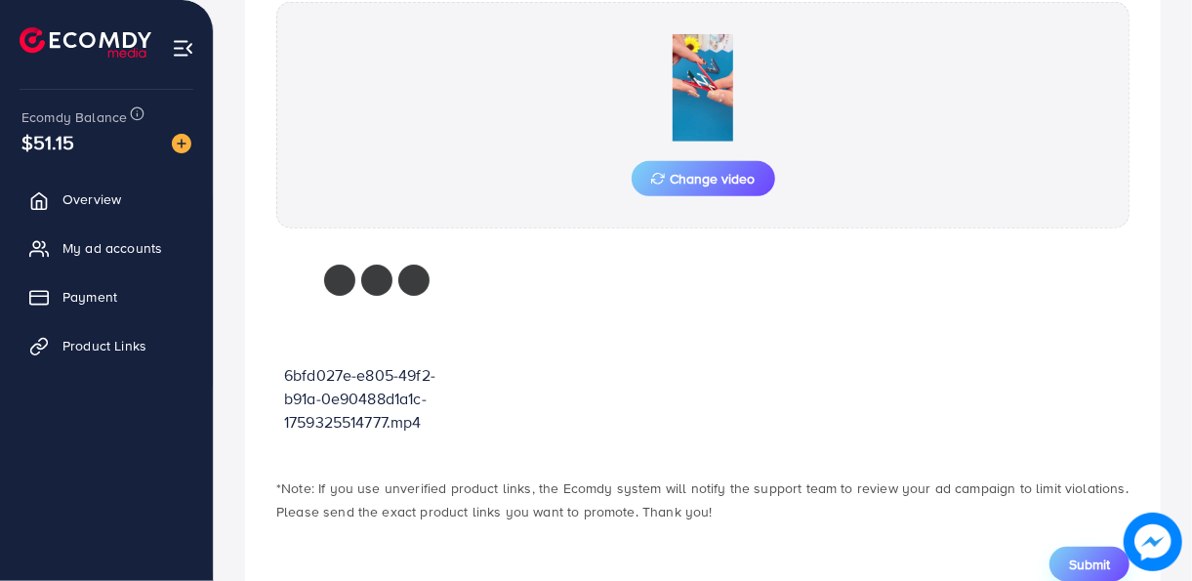
click at [1085, 562] on span "Submit" at bounding box center [1089, 564] width 41 height 20
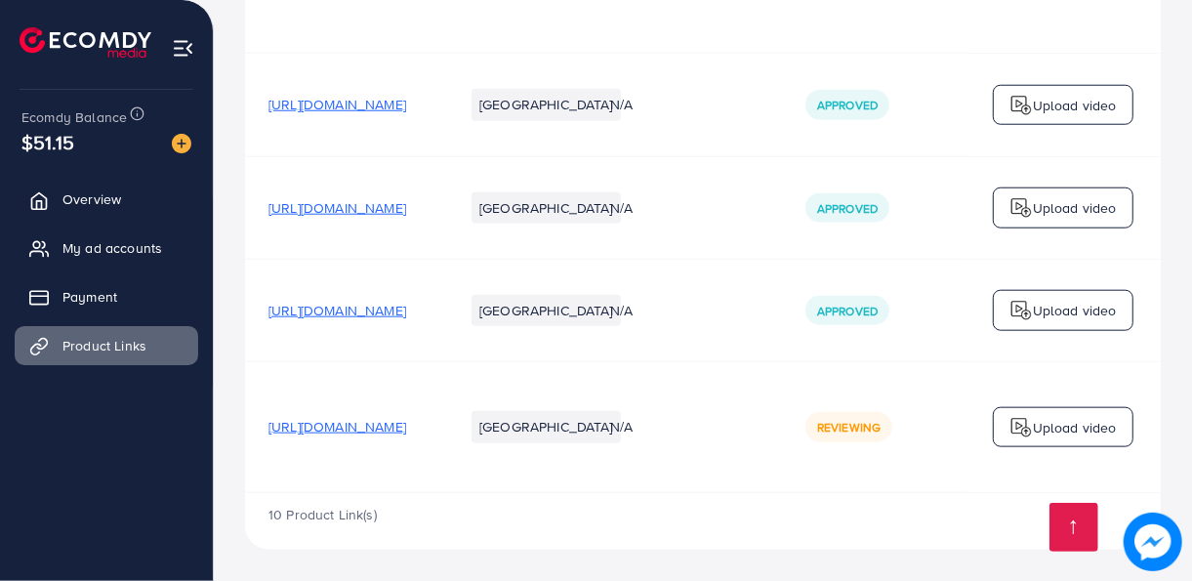
scroll to position [0, 630]
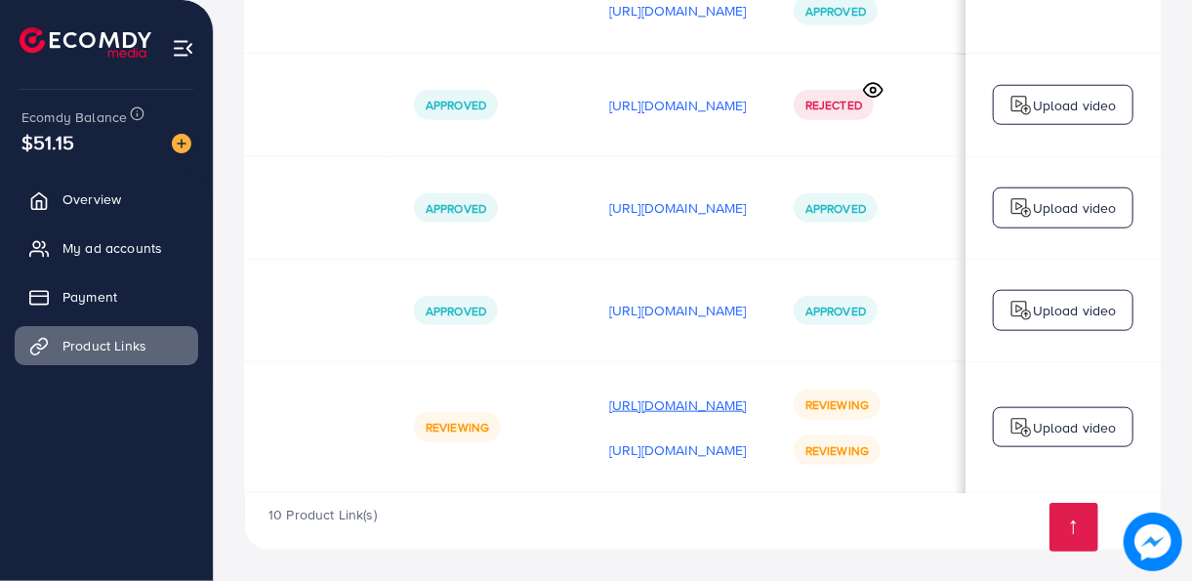
click at [729, 401] on p "[URL][DOMAIN_NAME]" at bounding box center [678, 404] width 138 height 23
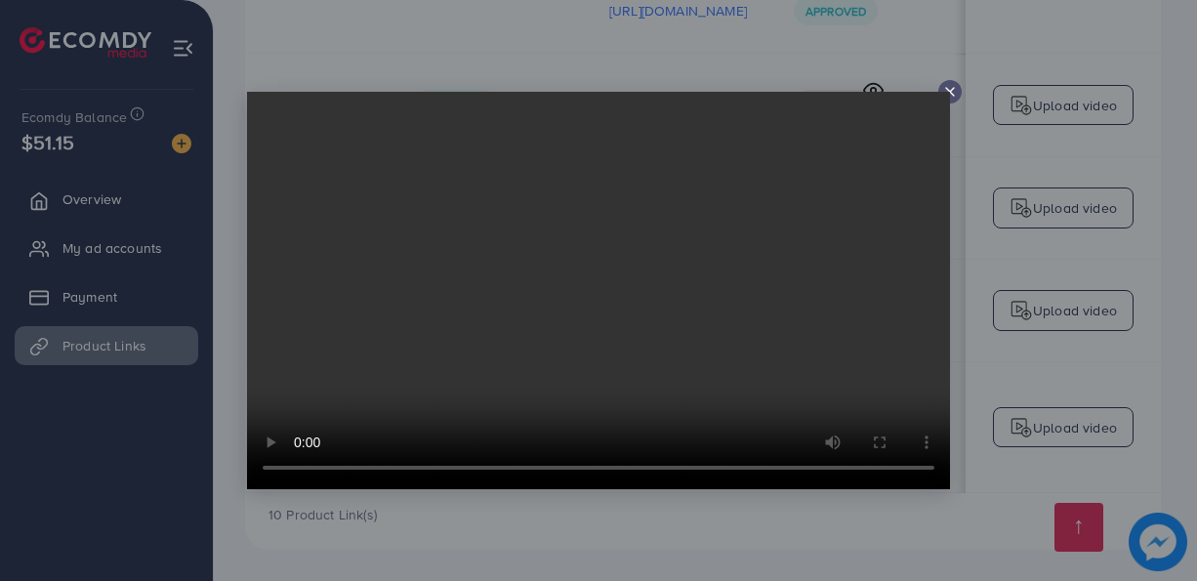
click at [950, 92] on line at bounding box center [950, 92] width 8 height 8
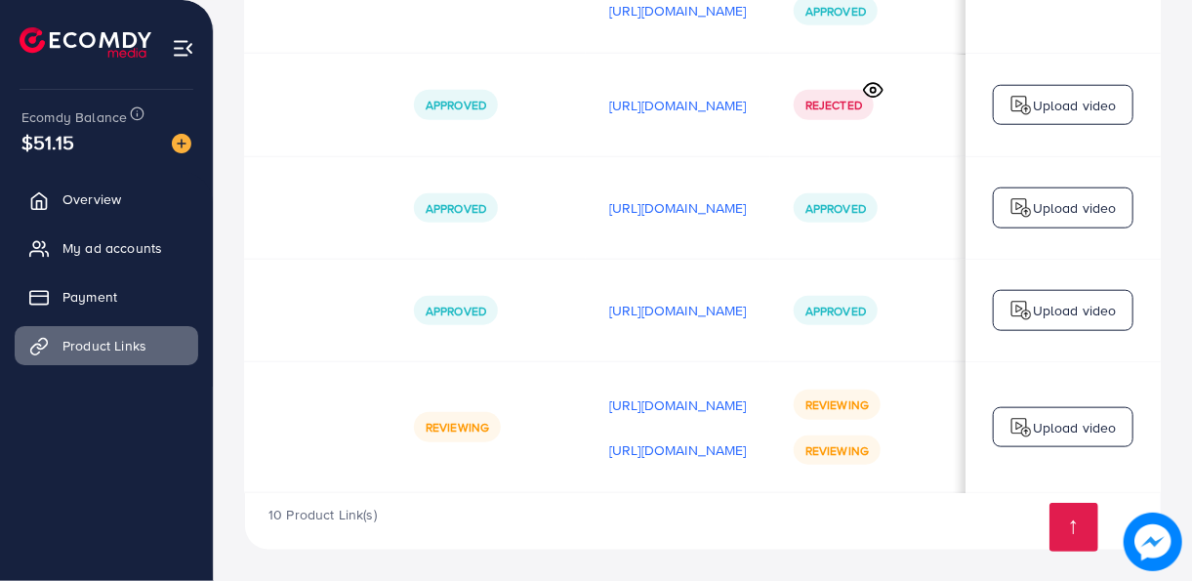
click at [586, 488] on td "https://files.ecomdy.com/videos/6bfd027e-e805-49f2-b91a-0e90488d1a1c-1759325514…" at bounding box center [678, 427] width 184 height 131
click at [552, 495] on div "10 Product Link(s)" at bounding box center [702, 521] width 915 height 57
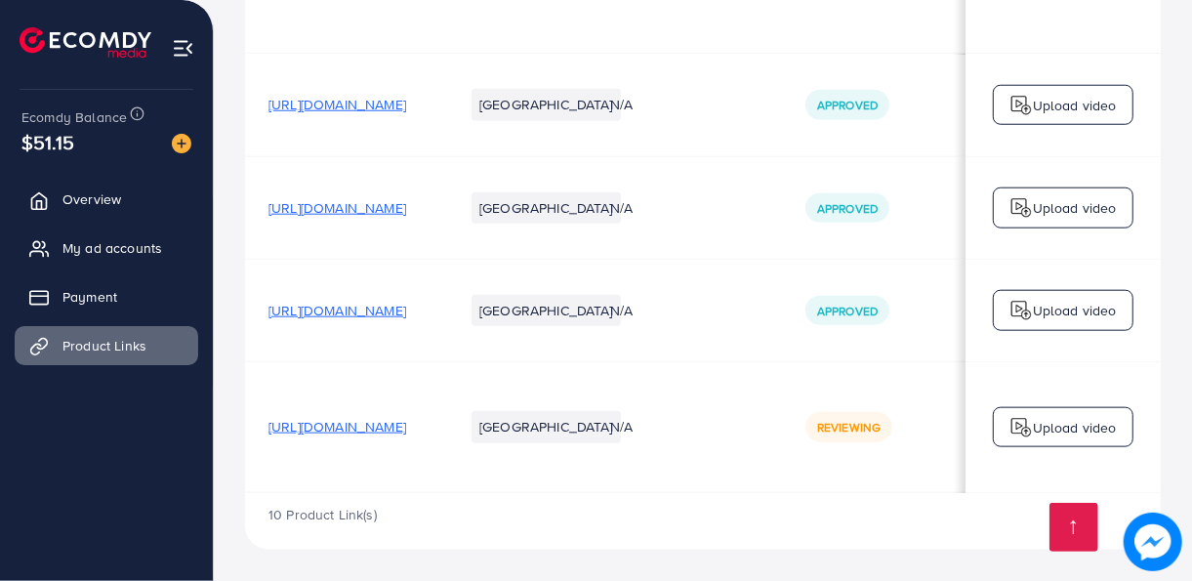
scroll to position [0, 631]
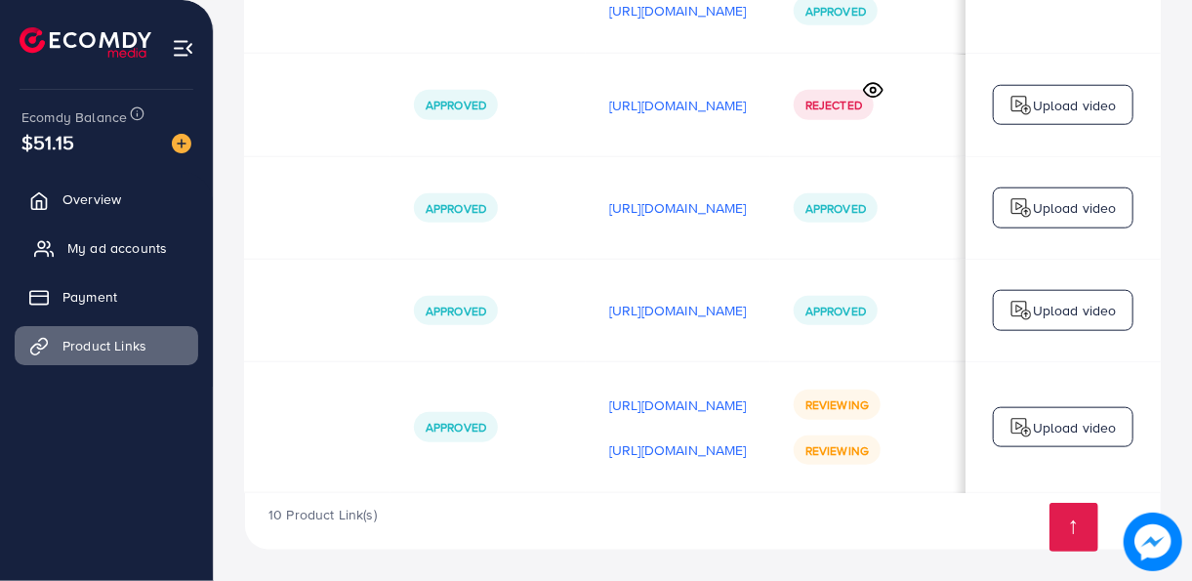
click at [128, 241] on span "My ad accounts" at bounding box center [117, 248] width 100 height 20
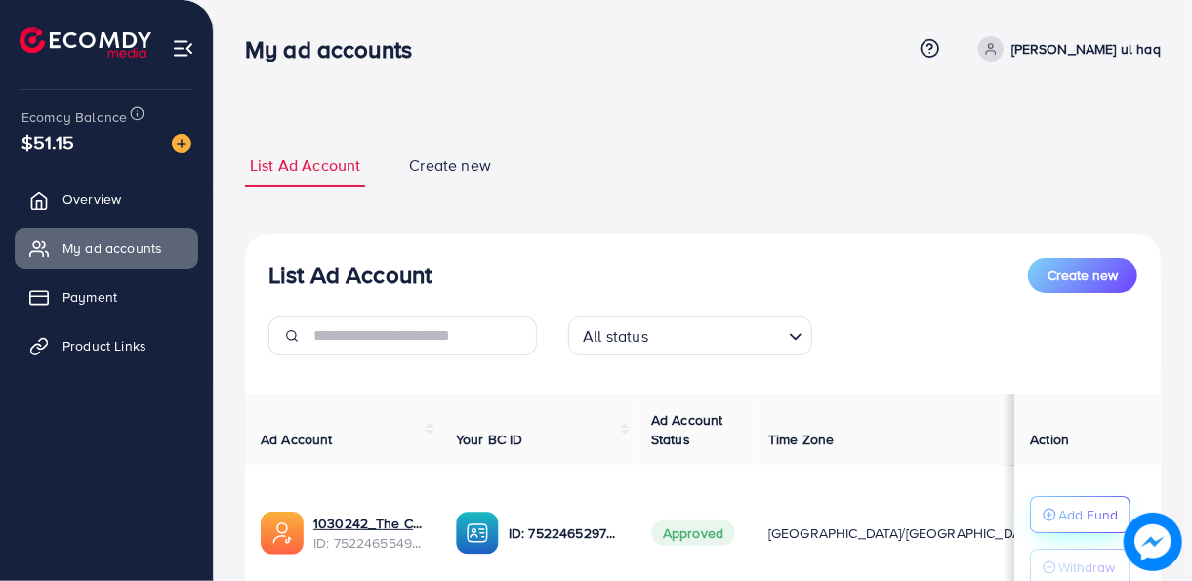
click at [1067, 509] on p "Add Fund" at bounding box center [1088, 514] width 60 height 23
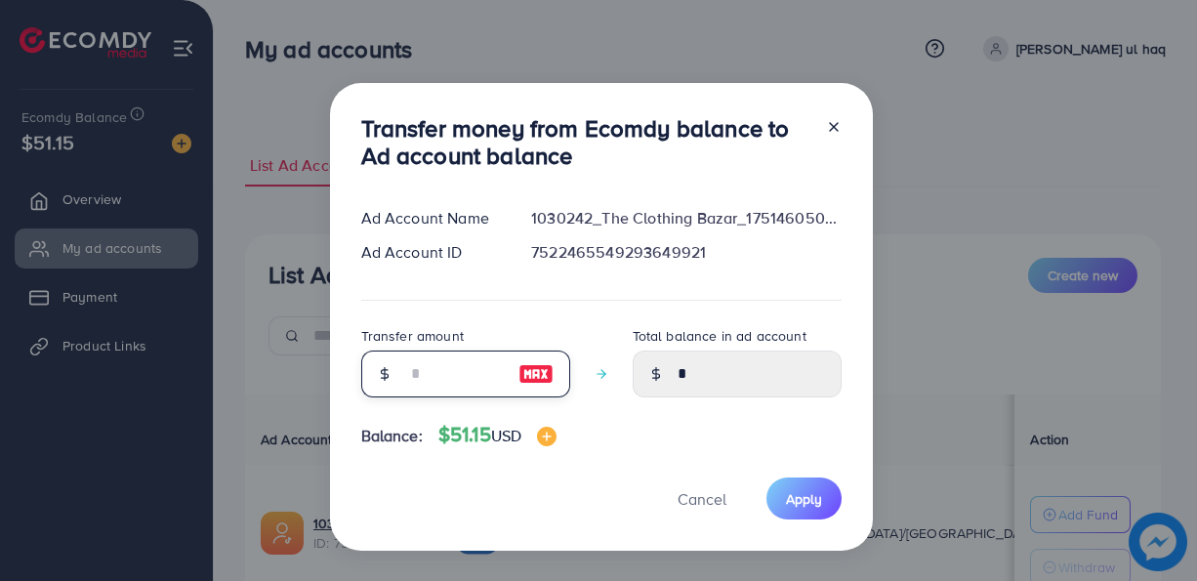
click at [471, 386] on input "number" at bounding box center [455, 373] width 98 height 47
type input "*"
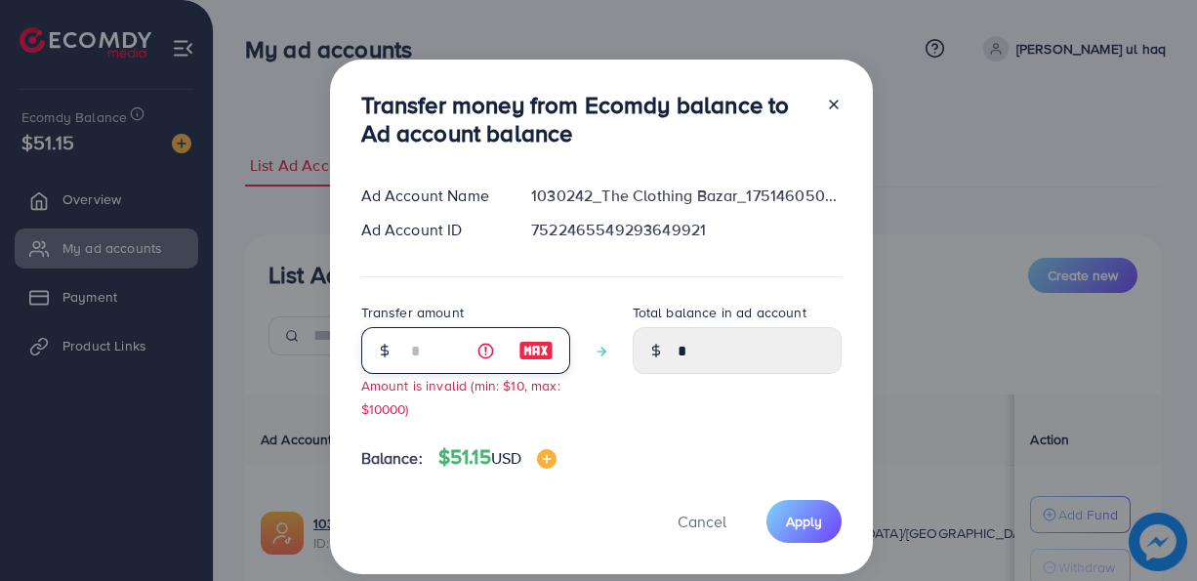
type input "****"
type input "**"
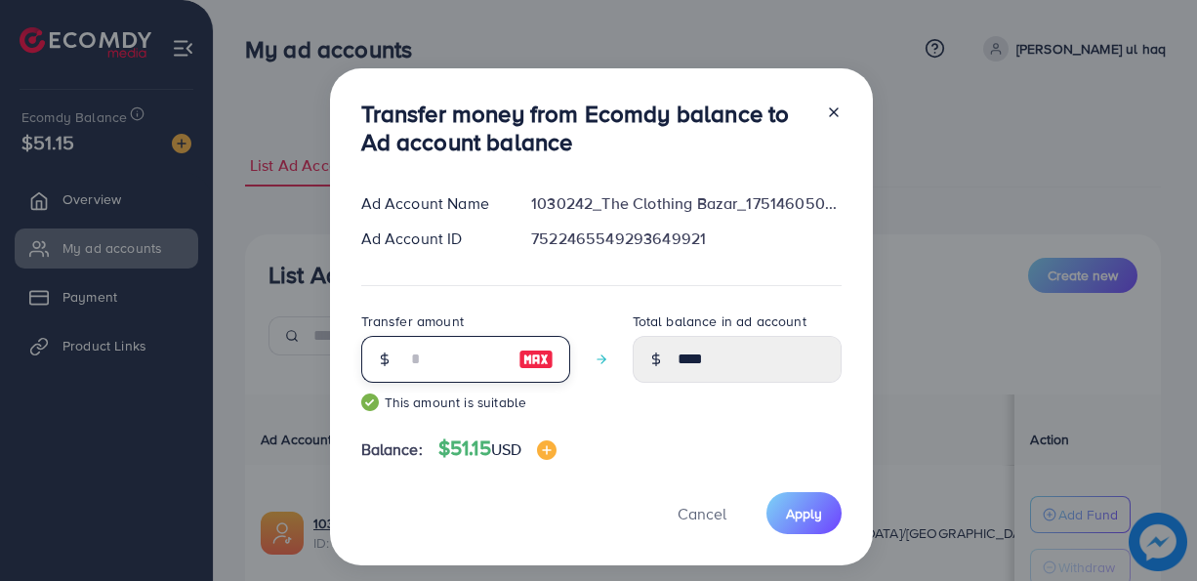
type input "*****"
type input "**"
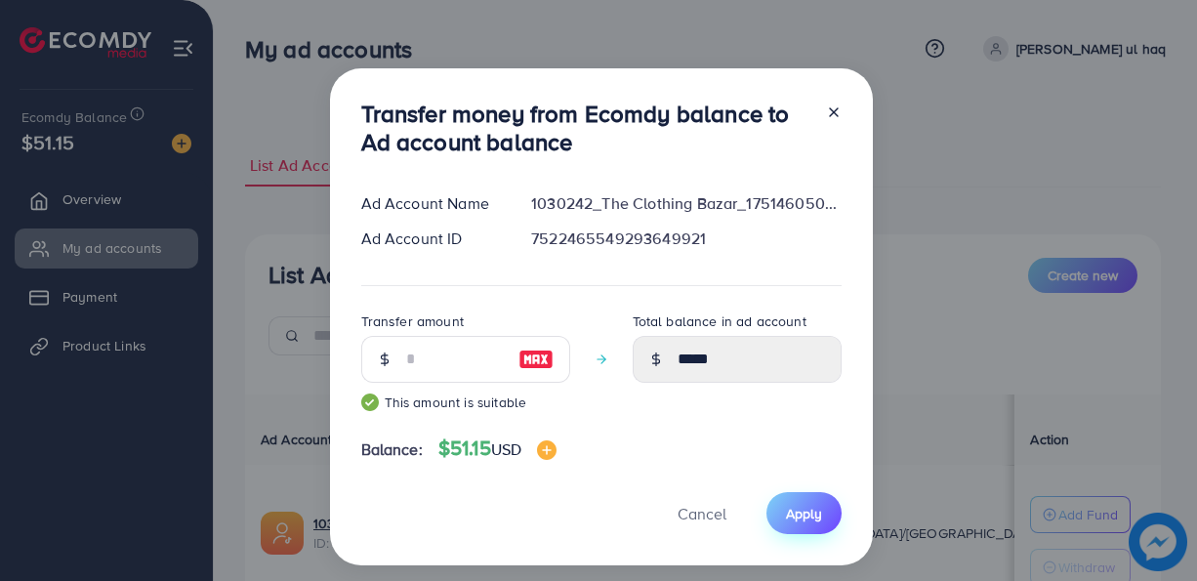
click at [807, 507] on span "Apply" at bounding box center [804, 514] width 36 height 20
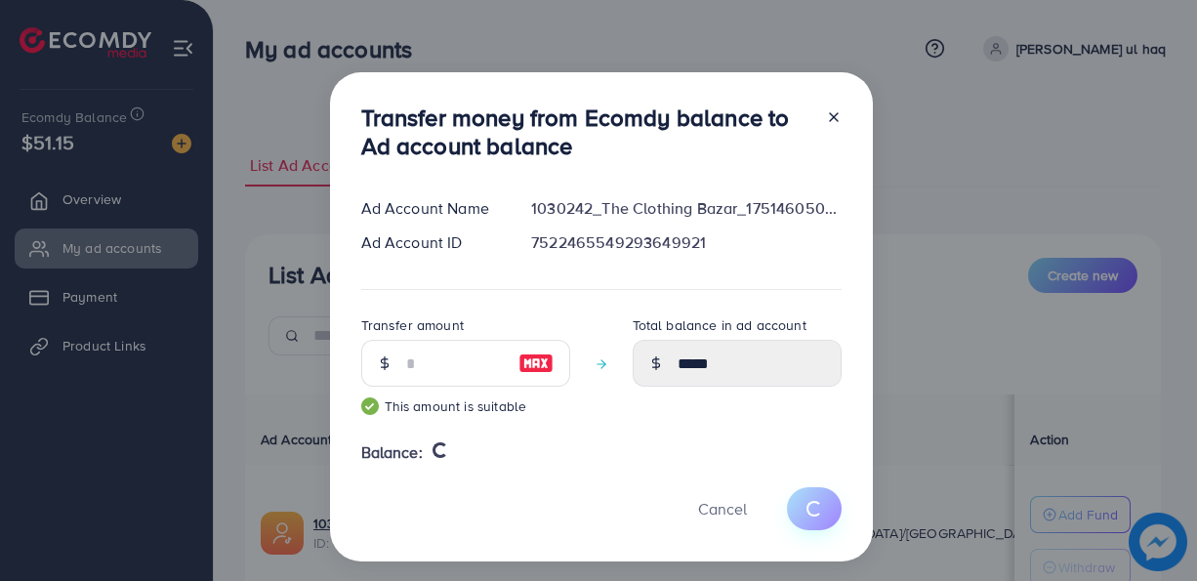
type input "*"
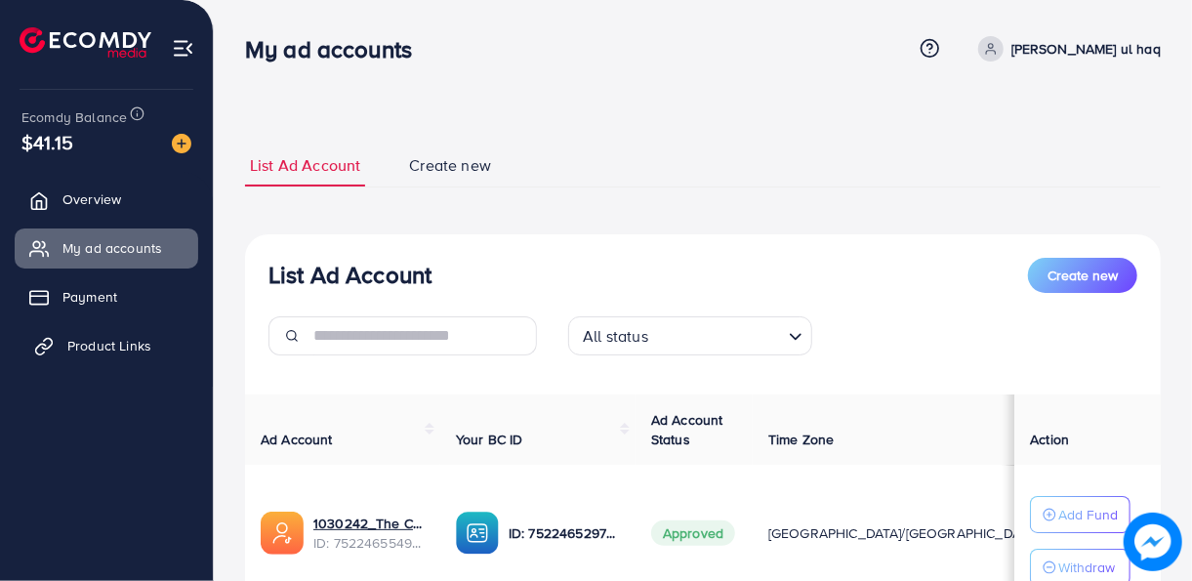
click at [128, 349] on span "Product Links" at bounding box center [109, 346] width 84 height 20
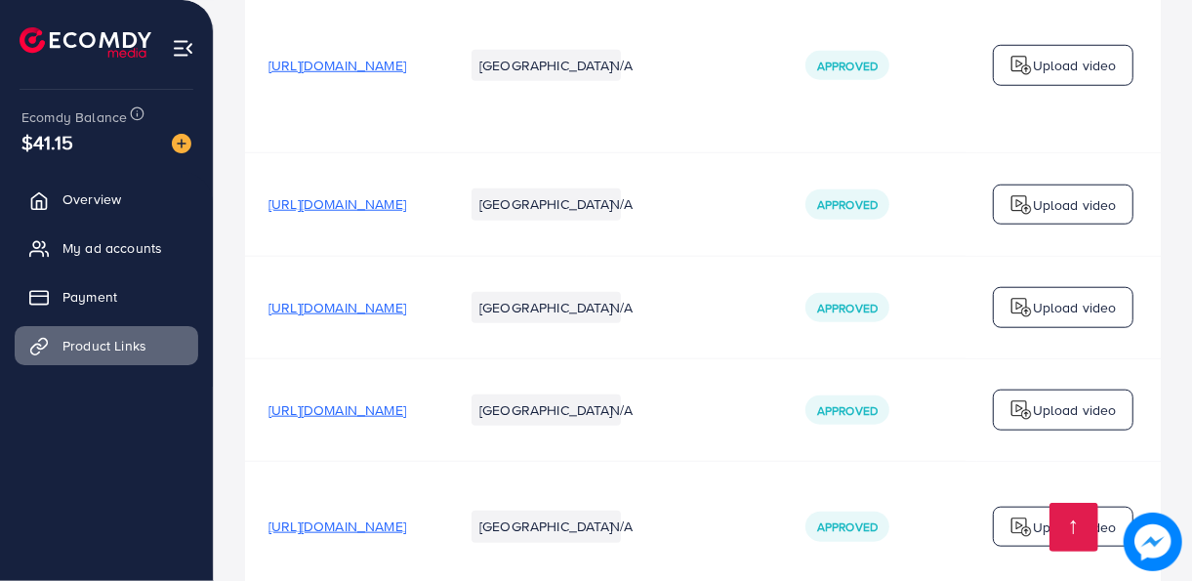
scroll to position [1091, 0]
